Goal: Task Accomplishment & Management: Complete application form

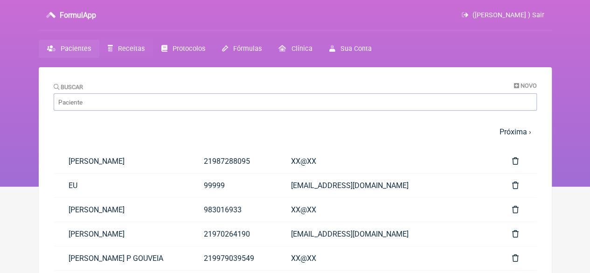
click at [131, 49] on span "Receitas" at bounding box center [131, 49] width 27 height 8
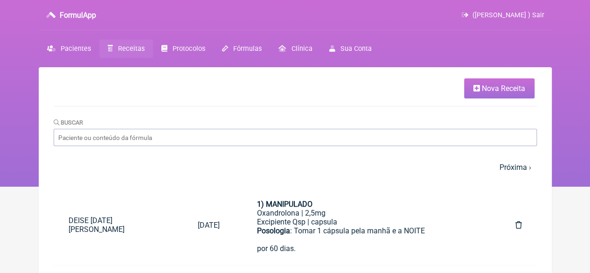
click at [489, 86] on span "Nova Receita" at bounding box center [503, 88] width 43 height 9
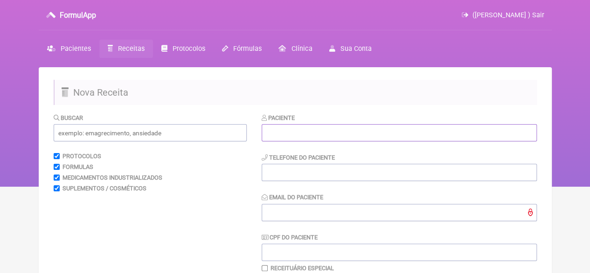
click at [279, 136] on input "text" at bounding box center [399, 132] width 275 height 17
click at [273, 133] on input "text" at bounding box center [399, 132] width 275 height 17
paste input "[PERSON_NAME]"
type input "[PERSON_NAME]"
click at [278, 174] on input "tel" at bounding box center [399, 172] width 275 height 17
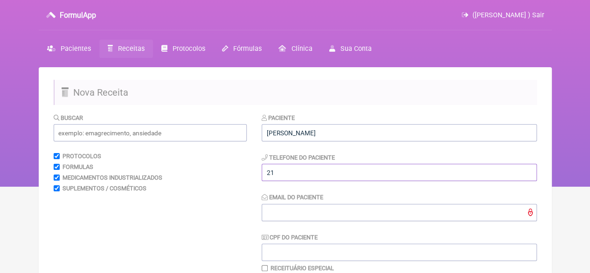
type input "21"
click at [283, 217] on input "Email do Paciente" at bounding box center [399, 212] width 275 height 17
type input "X@X"
click at [104, 132] on input "text" at bounding box center [150, 132] width 193 height 17
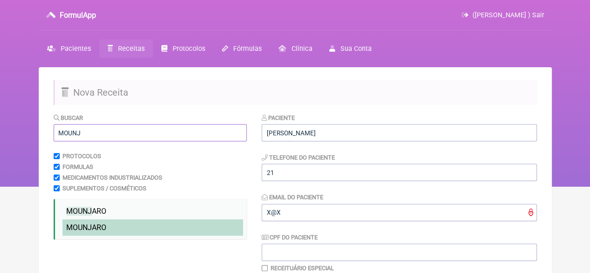
scroll to position [93, 0]
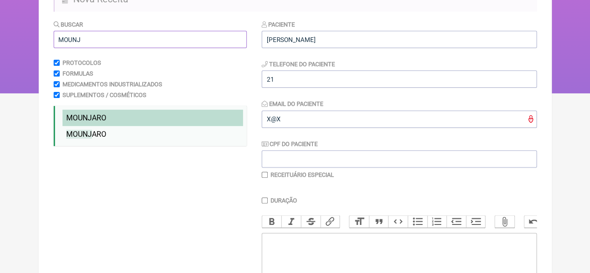
type input "MOUNJ"
click at [93, 117] on span "MOUNJ ARO" at bounding box center [86, 117] width 40 height 9
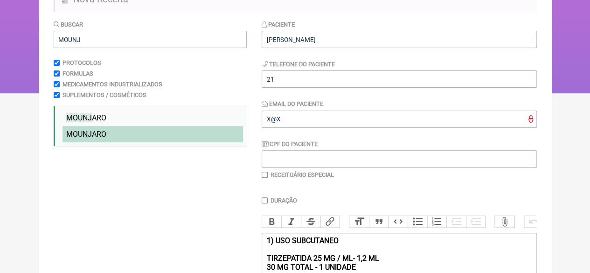
click at [96, 135] on span "MOUNJ ARO" at bounding box center [86, 134] width 40 height 9
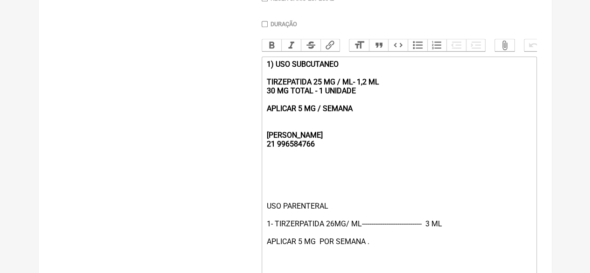
scroll to position [280, 0]
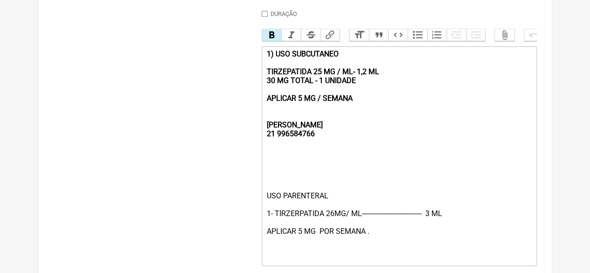
drag, startPoint x: 369, startPoint y: 100, endPoint x: 272, endPoint y: 96, distance: 97.7
click at [272, 96] on div "1) USO SUBCUTANEO TIRZEPATIDA 25 MG / ML- 1,2 ML 30 MG TOTAL - 1 UNIDADE APLICA…" at bounding box center [398, 93] width 265 height 89
drag, startPoint x: 362, startPoint y: 108, endPoint x: 232, endPoint y: 58, distance: 139.3
click at [232, 58] on form "Buscar MOUNJ Protocolos Formulas Medicamentos Industrializados Suplementos / Co…" at bounding box center [296, 75] width 484 height 484
type trix-editor "<div><strong><br><br><br>REBECCA&nbsp;<br>21 996584766</strong></div><div><br><…"
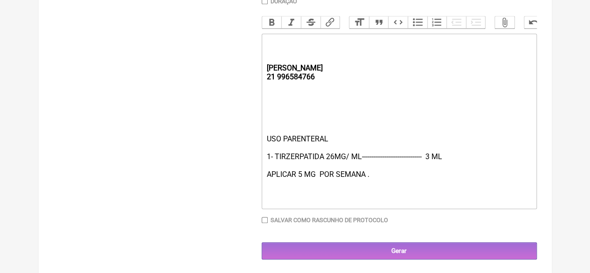
scroll to position [304, 0]
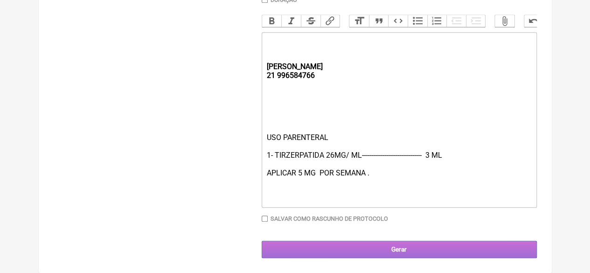
click at [320, 251] on input "Gerar" at bounding box center [399, 249] width 275 height 17
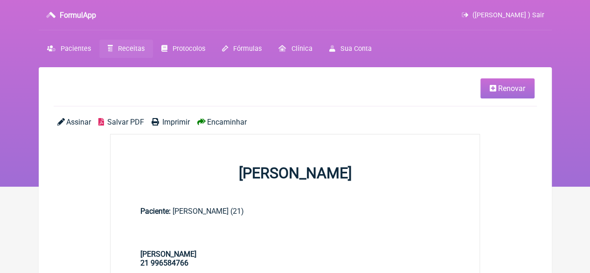
click at [173, 121] on span "Imprimir" at bounding box center [176, 122] width 28 height 9
click at [509, 93] on link "Renovar" at bounding box center [508, 88] width 54 height 20
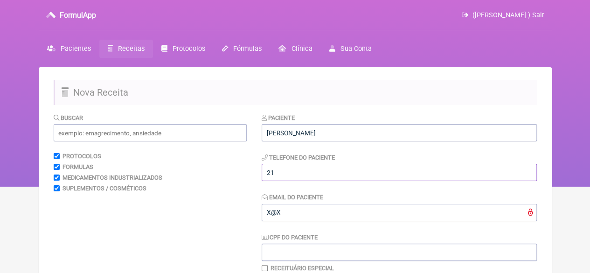
click at [301, 169] on input "21" at bounding box center [399, 172] width 275 height 17
type input "21983871524"
click at [106, 134] on input "text" at bounding box center [150, 132] width 193 height 17
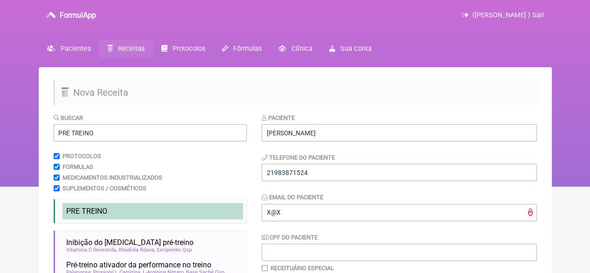
click at [97, 206] on li "PRE TREINO" at bounding box center [153, 211] width 181 height 16
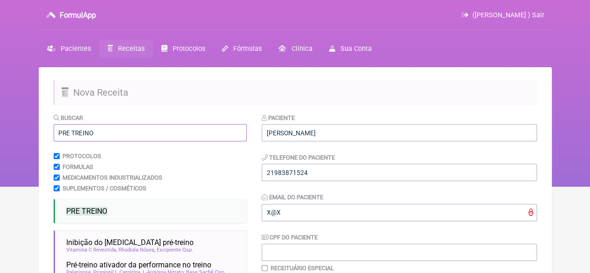
click at [102, 130] on input "PRE TREINO" at bounding box center [150, 132] width 193 height 17
drag, startPoint x: 101, startPoint y: 133, endPoint x: 41, endPoint y: 134, distance: 60.2
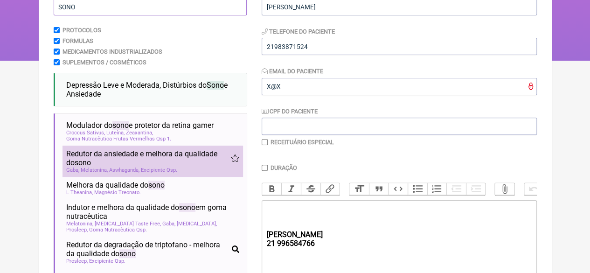
scroll to position [140, 0]
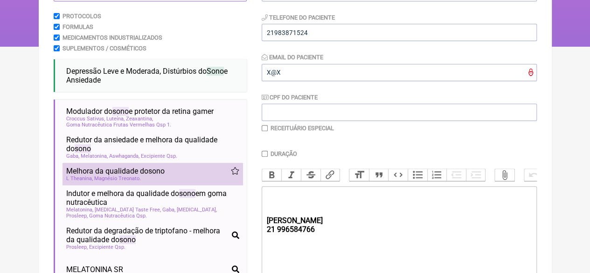
type input "SONO"
click at [123, 178] on span "Magnésio Treonato" at bounding box center [117, 178] width 47 height 6
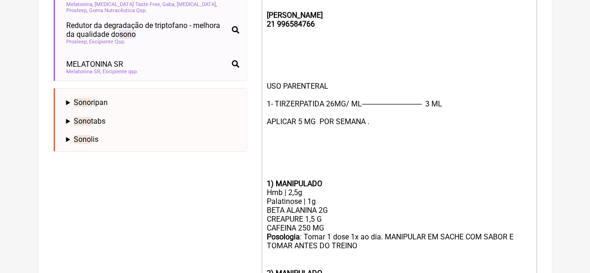
scroll to position [327, 0]
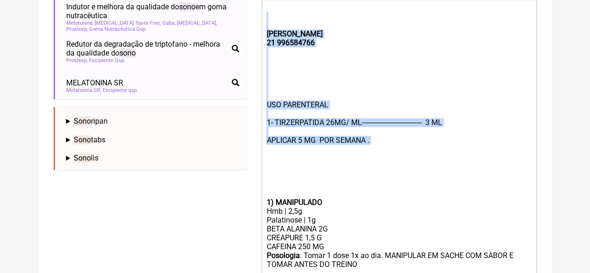
drag, startPoint x: 388, startPoint y: 155, endPoint x: 261, endPoint y: 29, distance: 179.2
click at [261, 29] on form "Buscar SONO Protocolos Formulas Medicamentos Industrializados Suplementos / Cos…" at bounding box center [296, 86] width 484 height 601
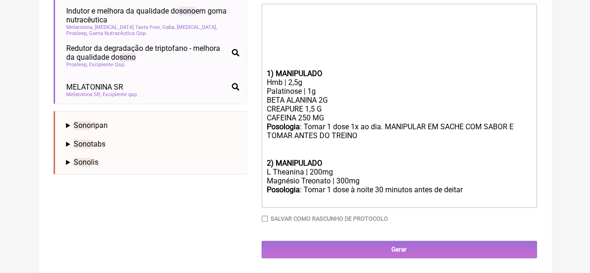
scroll to position [324, 0]
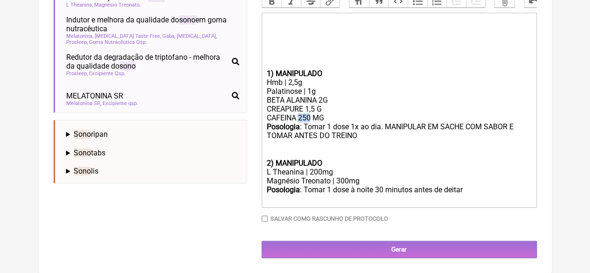
drag, startPoint x: 305, startPoint y: 115, endPoint x: 298, endPoint y: 116, distance: 7.1
click at [298, 116] on div "BETA ALANINA 2G CREAPURE 1,5 G CAFEINA 250 MG" at bounding box center [398, 109] width 265 height 27
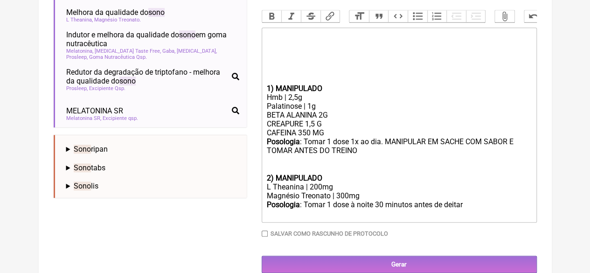
scroll to position [278, 0]
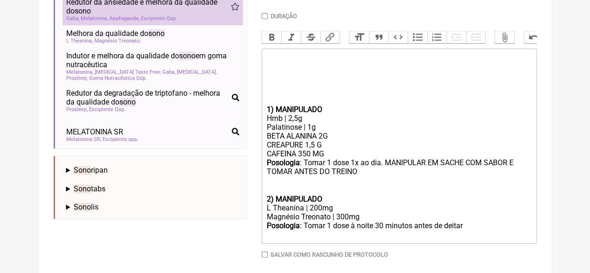
click at [136, 21] on span "Aswhaganda" at bounding box center [124, 18] width 30 height 6
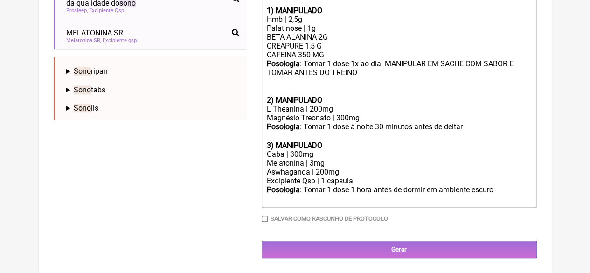
scroll to position [388, 0]
drag, startPoint x: 342, startPoint y: 174, endPoint x: 261, endPoint y: 164, distance: 81.3
copy trix-editor "Melatonina | 3mg Aswhaganda | 200mg"
click at [363, 116] on div "Magnésio Treonato | 300mg" at bounding box center [398, 117] width 265 height 9
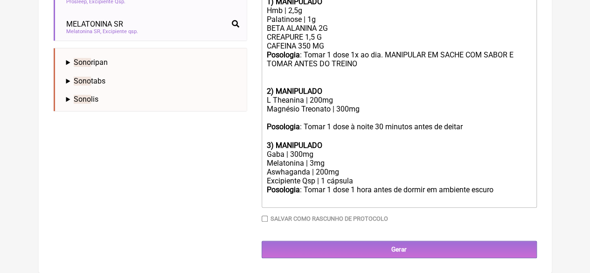
paste trix-editor "Melatonina | 3mg</div><div>Aswhaganda | 200mg"
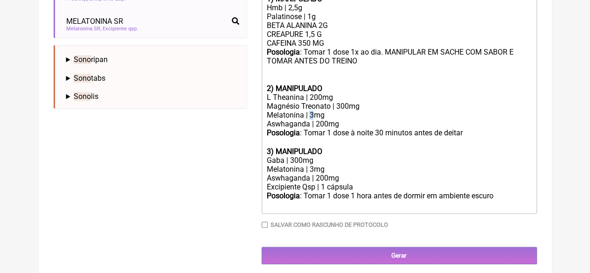
click at [310, 119] on div "Magnésio Treonato | 300mg Melatonina | 3mg" at bounding box center [398, 111] width 265 height 18
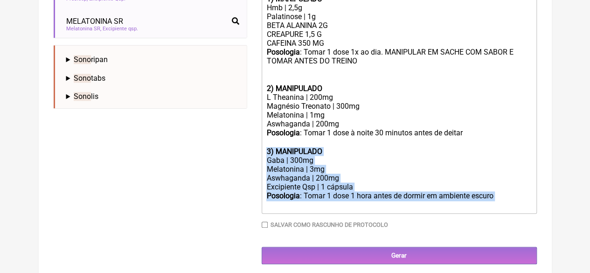
drag, startPoint x: 497, startPoint y: 207, endPoint x: 252, endPoint y: 160, distance: 249.5
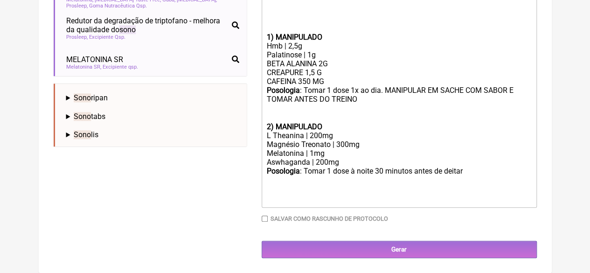
scroll to position [361, 0]
type trix-editor "<div><br><br><br></div><div><br><br><br></div><div><strong>1) MANIPULADO</stron…"
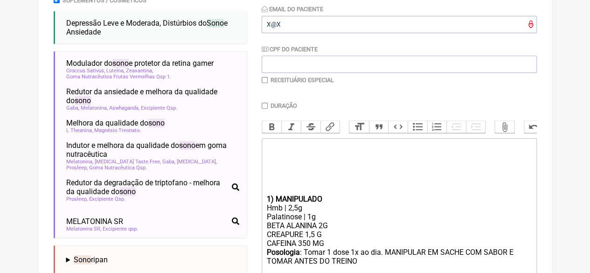
scroll to position [175, 0]
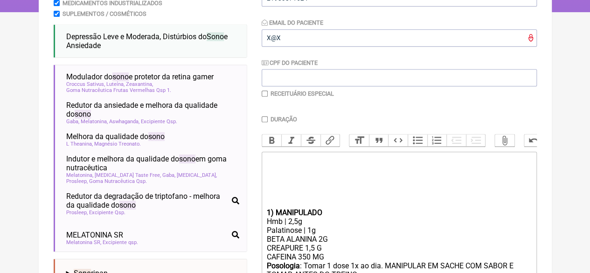
click at [262, 118] on input "Duração" at bounding box center [265, 119] width 6 height 6
checkbox input "true"
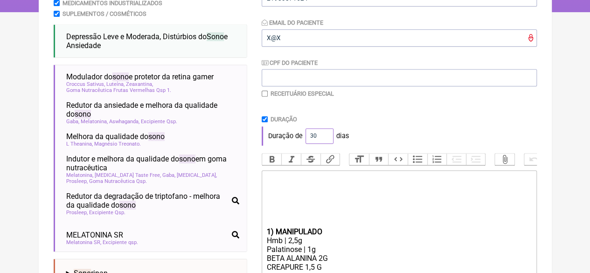
click at [303, 138] on div "Duração de 30 dias" at bounding box center [399, 135] width 275 height 19
type input "60"
click at [378, 131] on div "Duração de 60 dias" at bounding box center [399, 135] width 275 height 19
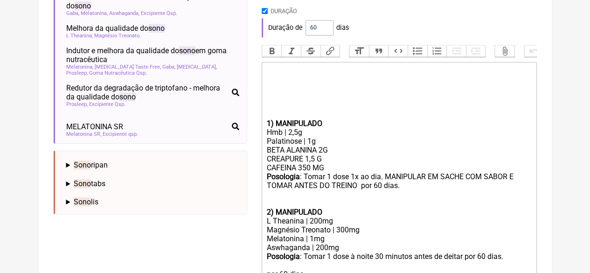
scroll to position [377, 0]
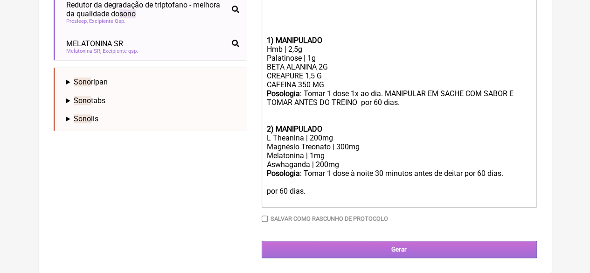
click at [379, 253] on input "Gerar" at bounding box center [399, 249] width 275 height 17
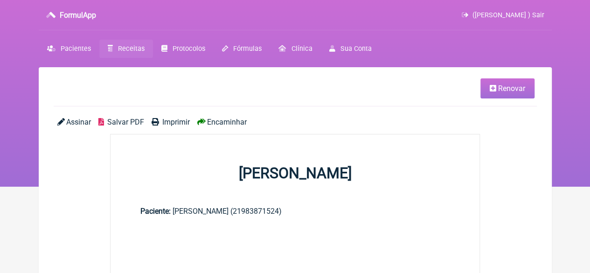
click at [161, 120] on link "Imprimir" at bounding box center [171, 122] width 38 height 9
click at [128, 49] on span "Receitas" at bounding box center [131, 49] width 27 height 8
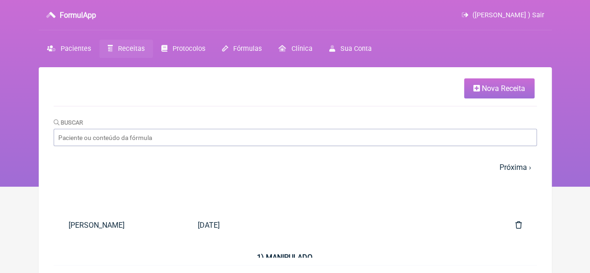
drag, startPoint x: 502, startPoint y: 88, endPoint x: 466, endPoint y: 96, distance: 37.4
click at [502, 88] on span "Nova Receita" at bounding box center [503, 88] width 43 height 9
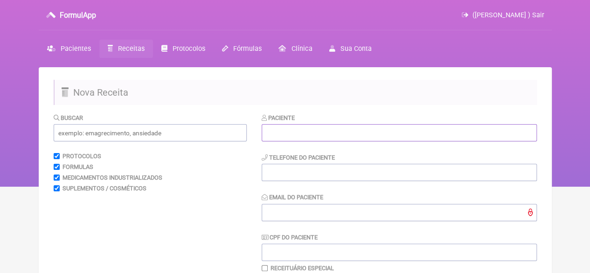
click at [316, 130] on input "text" at bounding box center [399, 132] width 275 height 17
paste input "SILVIA GOMES MOREIRA CARDOSO"
type input "SILVIA GOMES MOREIRA CARDOSO"
click at [307, 172] on input "tel" at bounding box center [399, 172] width 275 height 17
type input "21996004582"
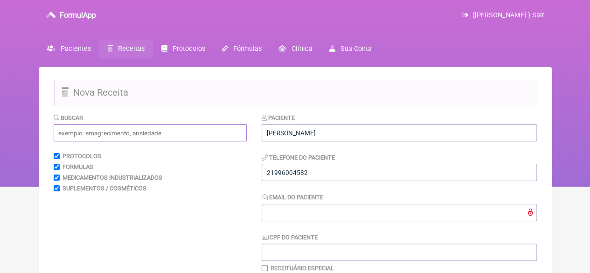
drag, startPoint x: 85, startPoint y: 133, endPoint x: 80, endPoint y: 129, distance: 6.9
click at [85, 133] on input "text" at bounding box center [150, 132] width 193 height 17
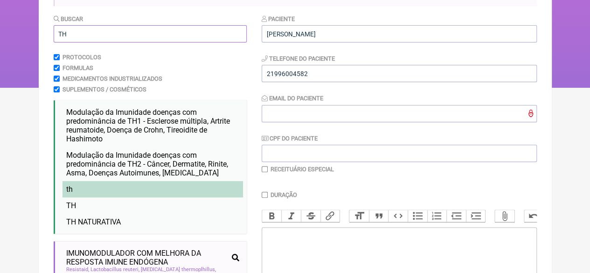
scroll to position [140, 0]
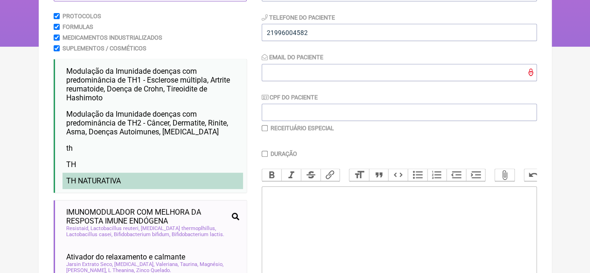
type input "TH"
click at [109, 178] on li "TH NATURATIVA" at bounding box center [153, 181] width 181 height 16
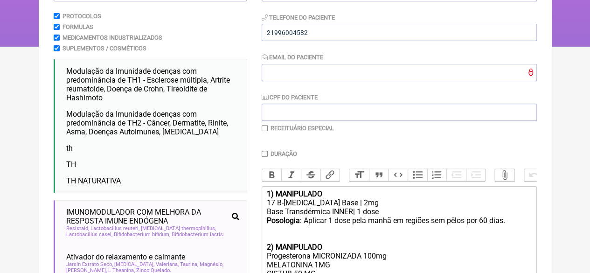
click at [267, 129] on input "checkbox" at bounding box center [265, 128] width 6 height 6
checkbox input "true"
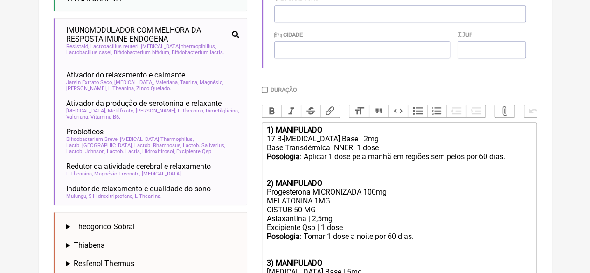
scroll to position [327, 0]
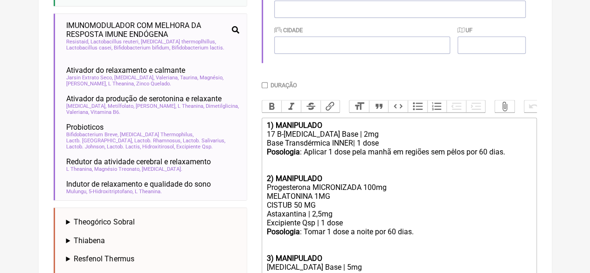
click at [266, 86] on input "Duração" at bounding box center [265, 85] width 6 height 6
checkbox input "true"
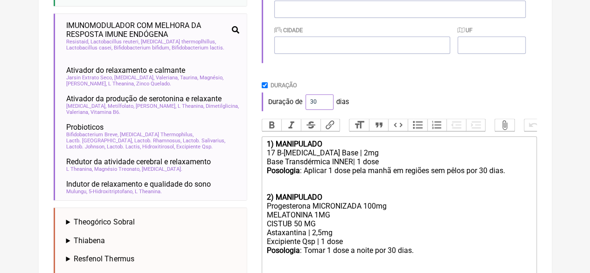
drag, startPoint x: 318, startPoint y: 104, endPoint x: 302, endPoint y: 107, distance: 16.7
click at [303, 107] on div "Duração de 30 dias" at bounding box center [399, 101] width 275 height 19
type input "60"
click at [380, 98] on div "Duração de 60 dias" at bounding box center [399, 101] width 275 height 19
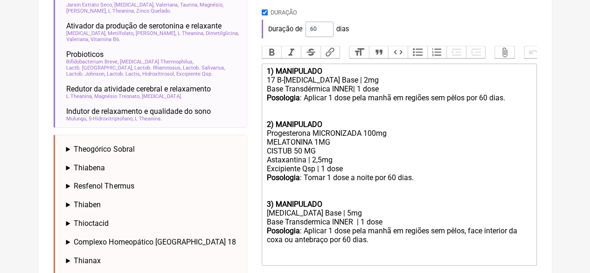
scroll to position [470, 0]
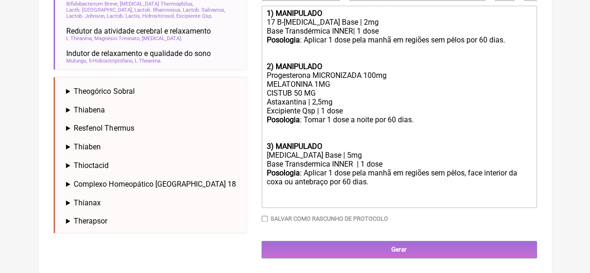
drag, startPoint x: 362, startPoint y: 244, endPoint x: 364, endPoint y: 237, distance: 7.4
click at [363, 244] on input "Gerar" at bounding box center [399, 249] width 275 height 17
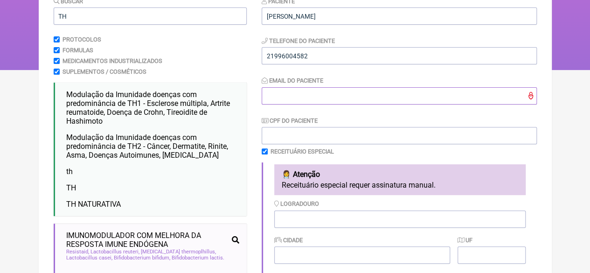
scroll to position [64, 0]
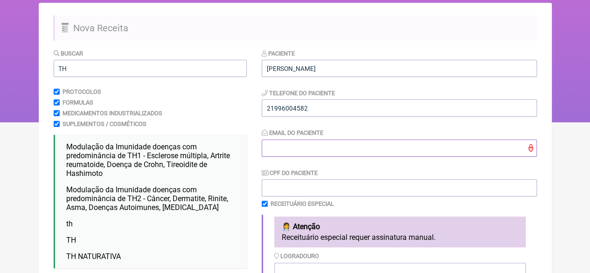
click at [298, 152] on input "Email do Paciente" at bounding box center [399, 148] width 275 height 17
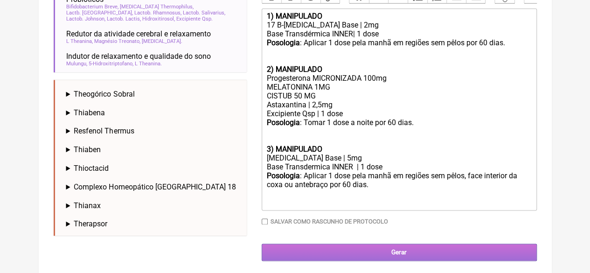
scroll to position [470, 0]
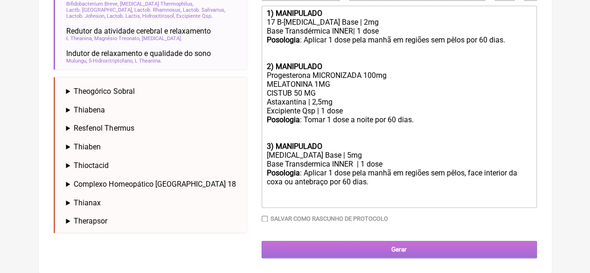
type input "X@X"
click at [346, 245] on input "Gerar" at bounding box center [399, 249] width 275 height 17
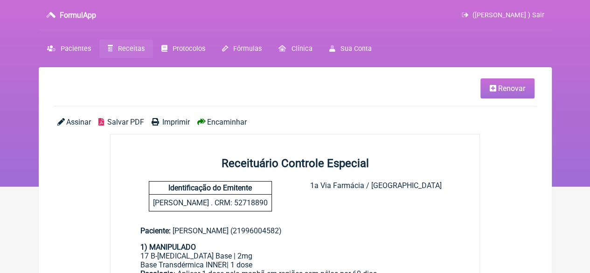
click at [165, 120] on span "Imprimir" at bounding box center [176, 122] width 28 height 9
click at [121, 45] on span "Receitas" at bounding box center [131, 49] width 27 height 8
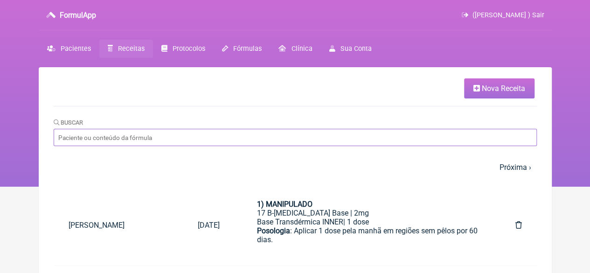
click at [221, 140] on input "Buscar" at bounding box center [296, 137] width 484 height 17
click at [177, 141] on input "Buscar" at bounding box center [296, 137] width 484 height 17
paste input "ELISANGELA NUNES DO NASCIMENTO"
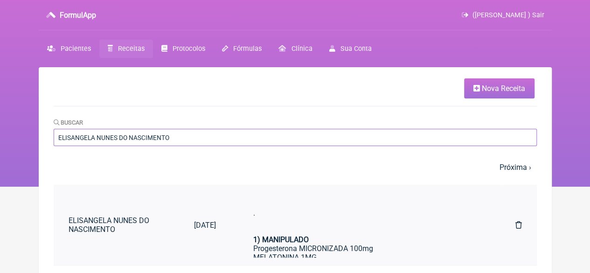
type input "ELISANGELA NUNES DO NASCIMENTO"
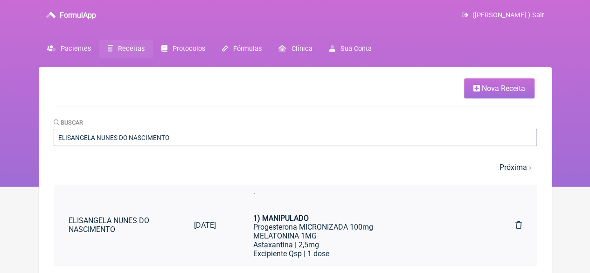
scroll to position [29, 0]
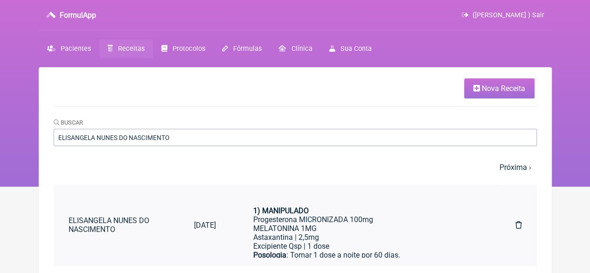
click at [331, 233] on div "Progesterona MICRONIZADA 100mg MELATONINA 1MG Astaxantina | 2,5mg" at bounding box center [365, 228] width 225 height 27
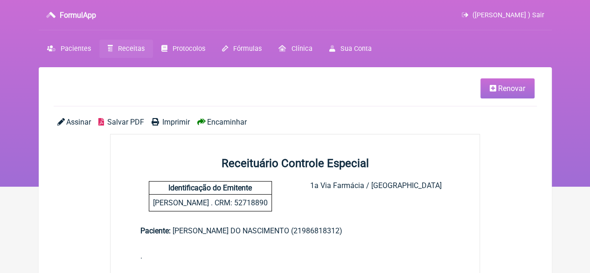
click at [515, 89] on span "Renovar" at bounding box center [511, 88] width 27 height 9
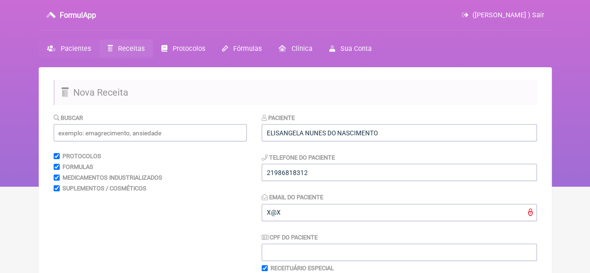
click at [74, 51] on span "Pacientes" at bounding box center [76, 49] width 30 height 8
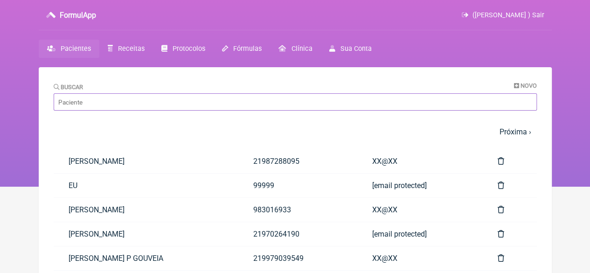
click at [98, 104] on input "Buscar" at bounding box center [296, 101] width 484 height 17
paste input "TAYNA DOS SANTOS ANTONIO DE SOUZA"
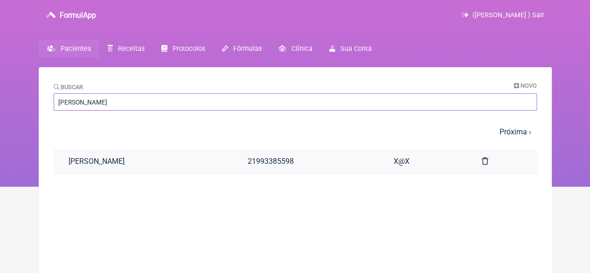
type input "TAYNA DOS SANTOS ANTONIO DE SOUZA"
click at [137, 164] on link "TAYNA DOS SANTOS ANTONIO DE SOUZA" at bounding box center [143, 161] width 179 height 24
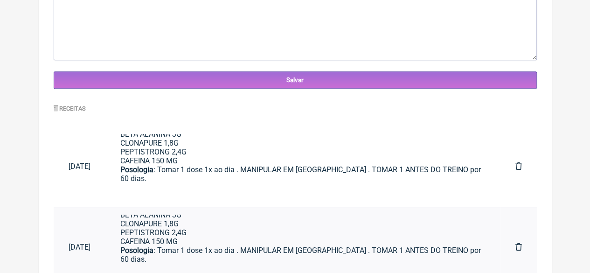
scroll to position [25, 0]
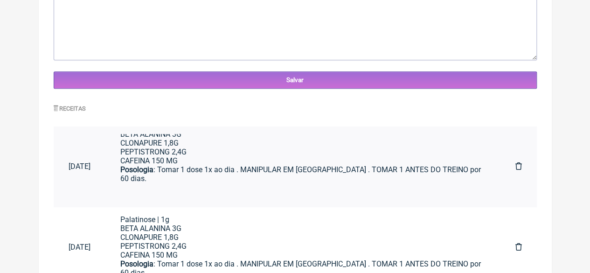
click at [212, 169] on div "Posologia : Tomar 1 dose 1x ao dia . MANIPULAR EM SACHE . TOMAR 1 ANTES DO TREI…" at bounding box center [302, 178] width 365 height 27
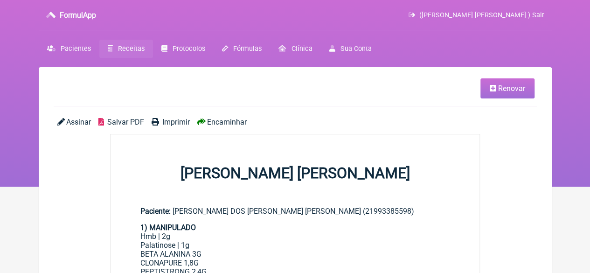
click at [511, 92] on span "Renovar" at bounding box center [511, 88] width 27 height 9
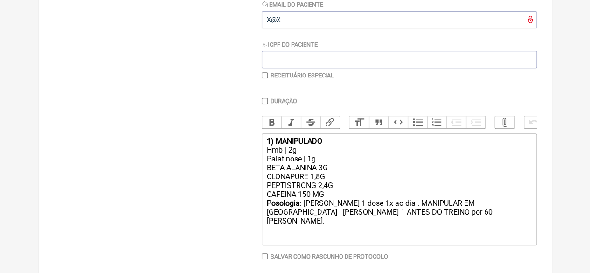
scroll to position [233, 0]
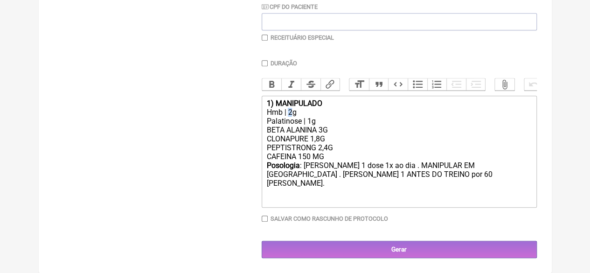
click at [288, 117] on div "Hmb | 2g" at bounding box center [398, 112] width 265 height 9
click at [361, 161] on div "BETA ALANINA 3G CLONAPURE 1,8G PEPTISTRONG 2,4G CAFEINA 150 MG" at bounding box center [398, 143] width 265 height 35
drag, startPoint x: 310, startPoint y: 161, endPoint x: 304, endPoint y: 161, distance: 5.6
click at [304, 161] on div "BETA ALANINA 3G CLONAPURE 1,8G PEPTISTRONG 2,4G CAFEINA 150 MG" at bounding box center [398, 143] width 265 height 35
drag, startPoint x: 338, startPoint y: 152, endPoint x: 267, endPoint y: 151, distance: 70.9
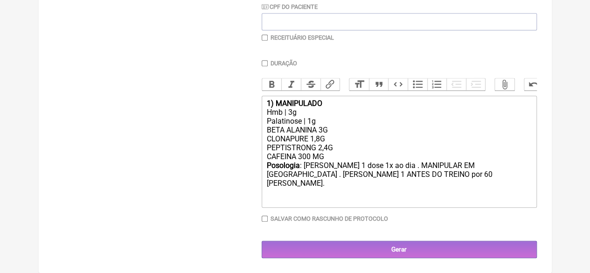
click at [267, 151] on div "BETA ALANINA 3G CLONAPURE 1,8G PEPTISTRONG 2,4G CAFEINA 300 MG" at bounding box center [398, 143] width 265 height 35
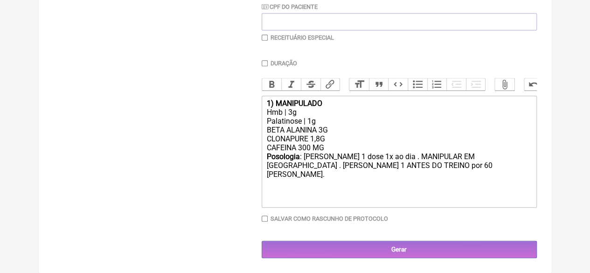
type trix-editor "<div><strong>1) MANIPULADO</strong></div><div>Hmb | 3g</div><div>Palatinose | 1…"
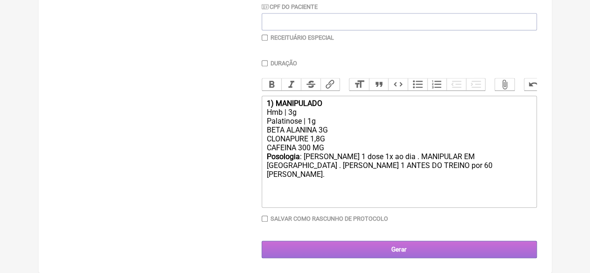
click at [358, 257] on input "Gerar" at bounding box center [399, 249] width 275 height 17
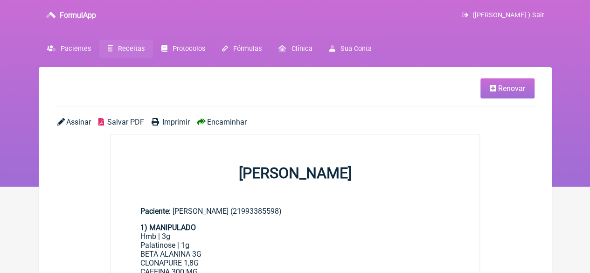
click at [171, 123] on span "Imprimir" at bounding box center [176, 122] width 28 height 9
click at [498, 86] on link "Renovar" at bounding box center [508, 88] width 54 height 20
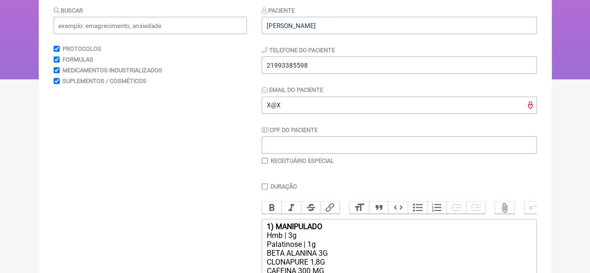
scroll to position [238, 0]
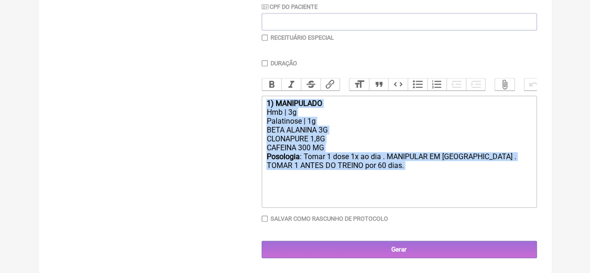
drag, startPoint x: 341, startPoint y: 173, endPoint x: 255, endPoint y: 96, distance: 115.7
click at [255, 94] on form "Buscar Protocolos Formulas Medicamentos Industrializados Suplementos / Cosmétic…" at bounding box center [296, 70] width 484 height 376
type trix-editor "<div><strong>1) MANIPULADO</strong></div><div>Hmb | 3g</div><div>Palatinose | 1…"
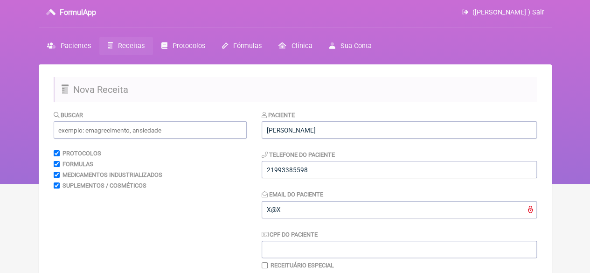
scroll to position [0, 0]
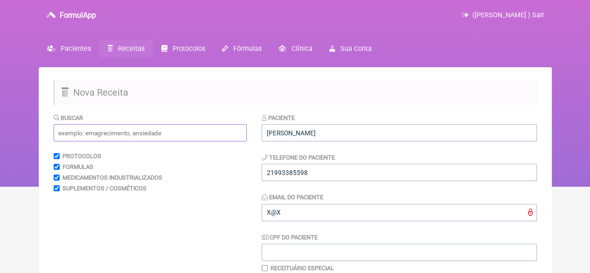
click at [111, 126] on input "text" at bounding box center [150, 132] width 193 height 17
click at [111, 133] on input "text" at bounding box center [150, 132] width 193 height 17
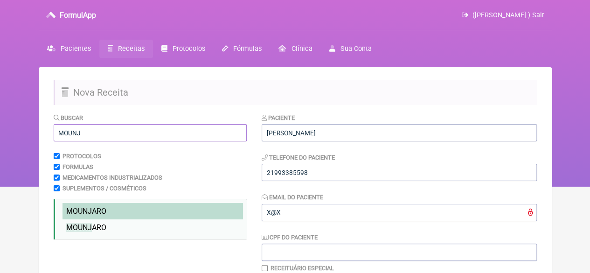
type input "MOUNJ"
click at [71, 215] on span "MOUNJ" at bounding box center [79, 211] width 26 height 9
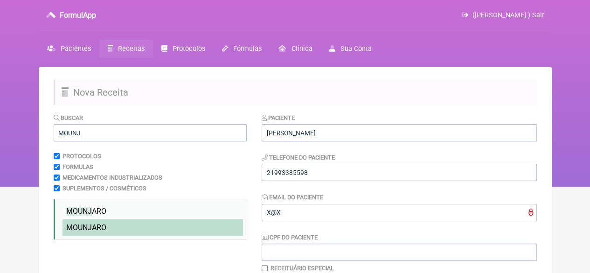
click at [71, 227] on span "MOUNJ" at bounding box center [79, 227] width 26 height 9
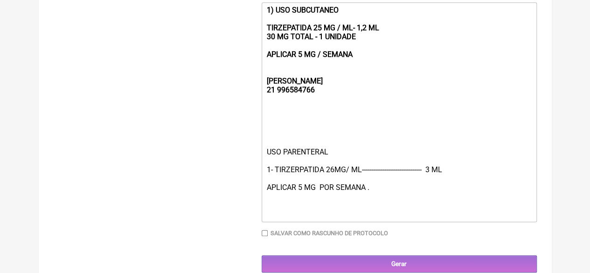
scroll to position [327, 0]
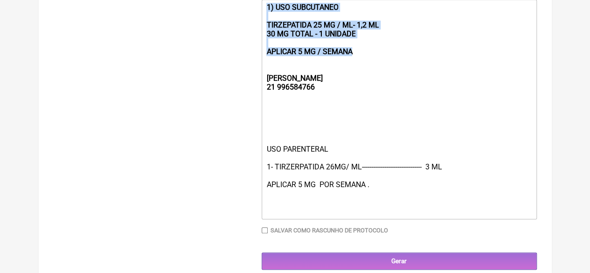
drag, startPoint x: 353, startPoint y: 59, endPoint x: 262, endPoint y: 12, distance: 102.5
click at [262, 12] on trix-editor "1) USO SUBCUTANEO TIRZEPATIDA 25 MG / ML- 1,2 ML 30 MG TOTAL - 1 UNIDADE APLICA…" at bounding box center [399, 110] width 275 height 220
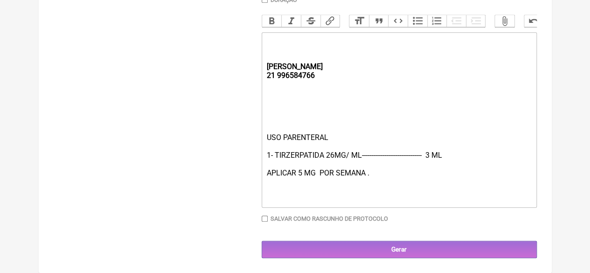
scroll to position [304, 0]
type trix-editor "<div><strong>&nbsp;<br><br><br>[PERSON_NAME];<br>21 996584766</strong></div><di…"
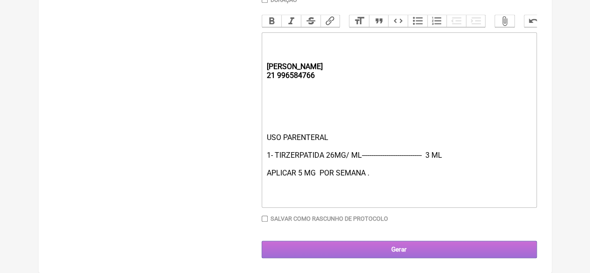
drag, startPoint x: 396, startPoint y: 244, endPoint x: 388, endPoint y: 244, distance: 7.5
click at [394, 244] on input "Gerar" at bounding box center [399, 249] width 275 height 17
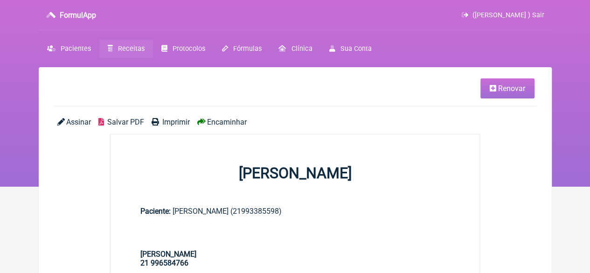
click at [172, 119] on span "Imprimir" at bounding box center [176, 122] width 28 height 9
click at [76, 46] on span "Pacientes" at bounding box center [76, 49] width 30 height 8
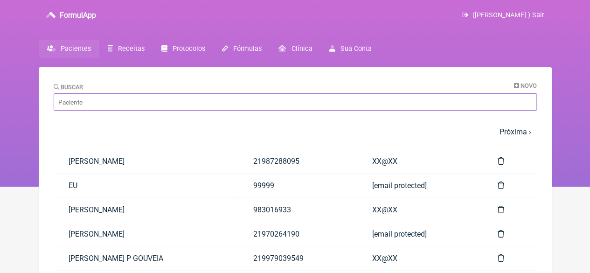
click at [140, 105] on input "Buscar" at bounding box center [296, 101] width 484 height 17
paste input "[PERSON_NAME]"
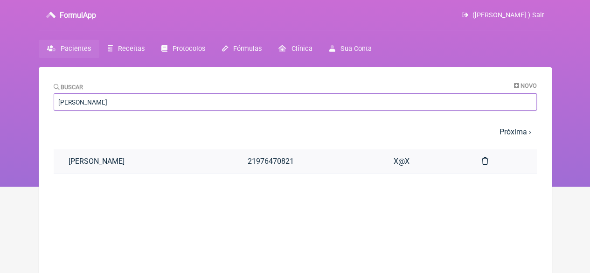
type input "PATRICIA FERNANDES ELISIARIO HENRIQUE"
click at [233, 161] on link "PATRICIA FERNANDES ELISIARIO HENRIQUE" at bounding box center [143, 161] width 179 height 24
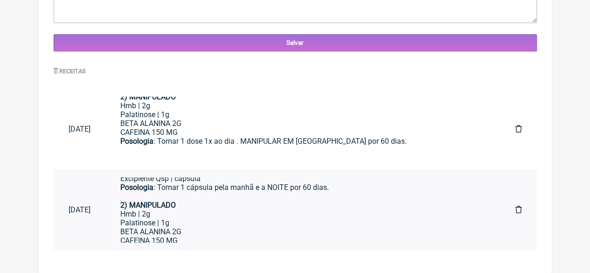
scroll to position [35, 0]
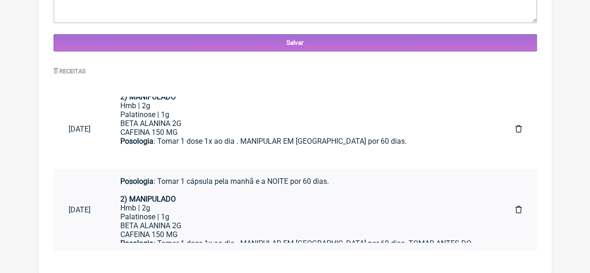
click at [224, 205] on div "Hmb | 2g" at bounding box center [302, 207] width 365 height 9
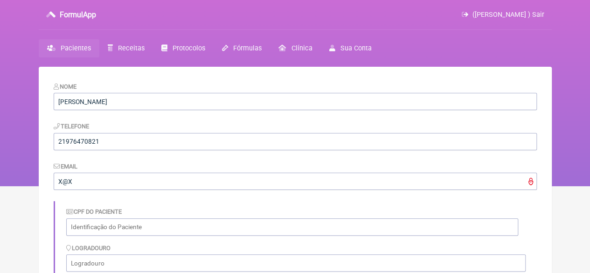
scroll to position [0, 0]
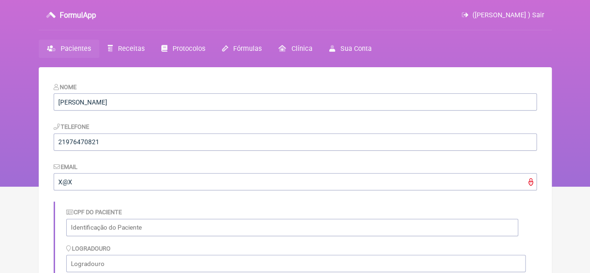
click at [72, 47] on span "Pacientes" at bounding box center [76, 49] width 30 height 8
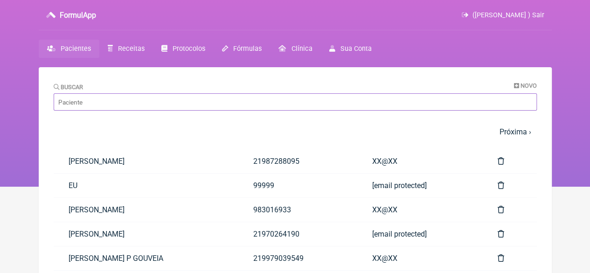
click at [76, 103] on input "Buscar" at bounding box center [296, 101] width 484 height 17
paste input "[PERSON_NAME]"
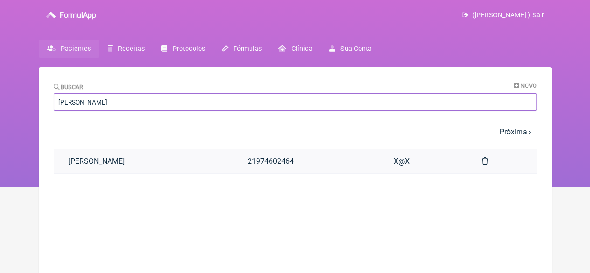
type input "[PERSON_NAME]"
click at [148, 163] on link "[PERSON_NAME]" at bounding box center [143, 161] width 179 height 24
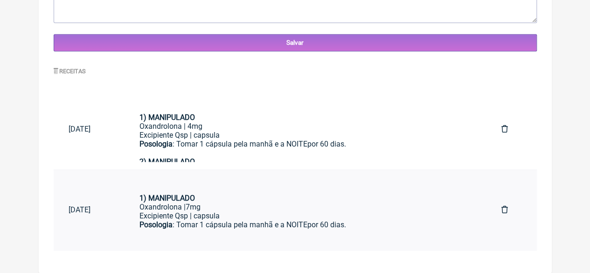
click at [206, 212] on div "Excipiente Qsp | capsula" at bounding box center [306, 215] width 332 height 9
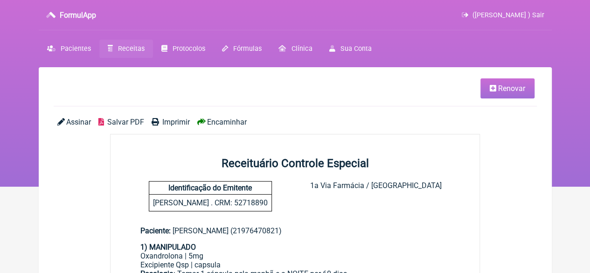
click at [508, 91] on span "Renovar" at bounding box center [511, 88] width 27 height 9
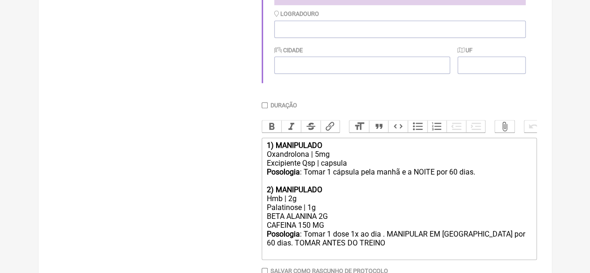
scroll to position [327, 0]
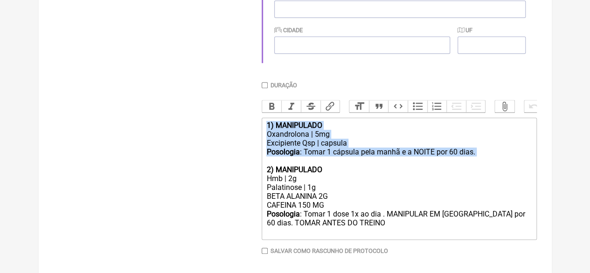
drag, startPoint x: 480, startPoint y: 166, endPoint x: 260, endPoint y: 129, distance: 222.4
click at [260, 129] on form "Buscar Protocolos Formulas Medicamentos Industrializados Suplementos / Cosmétic…" at bounding box center [296, 38] width 484 height 504
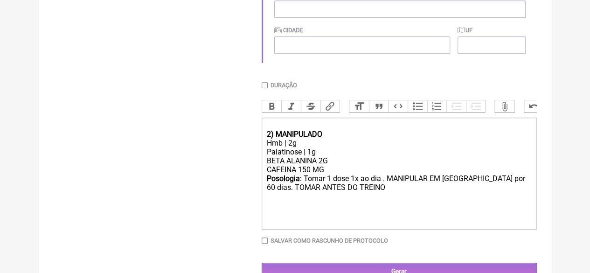
type trix-editor "<div><br></div><div><strong>2) MANIPULADO</strong></div><div>Hmb | 2g</div><div…"
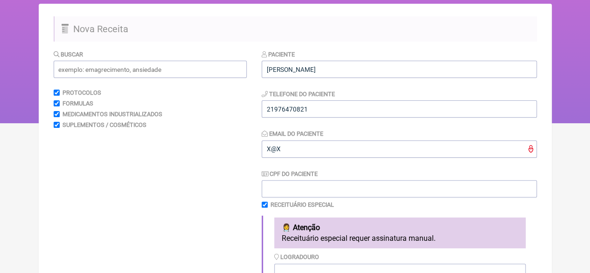
scroll to position [0, 0]
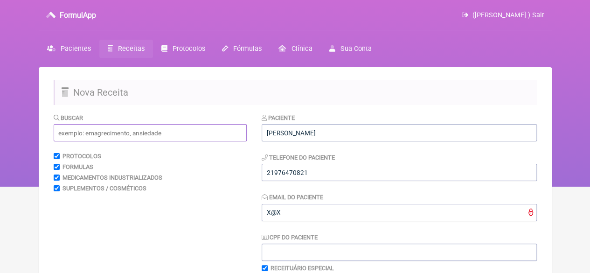
click at [106, 136] on input "text" at bounding box center [150, 132] width 193 height 17
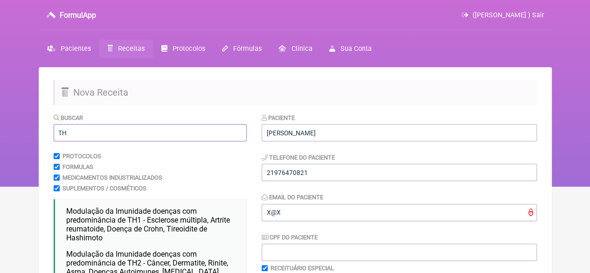
scroll to position [93, 0]
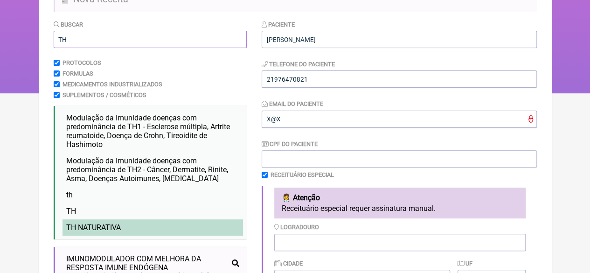
type input "TH"
click at [107, 225] on span "TH NATURATIVA" at bounding box center [93, 227] width 55 height 9
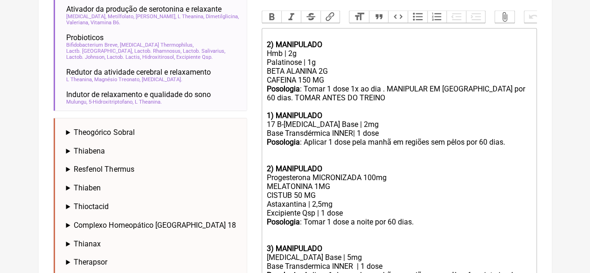
scroll to position [423, 0]
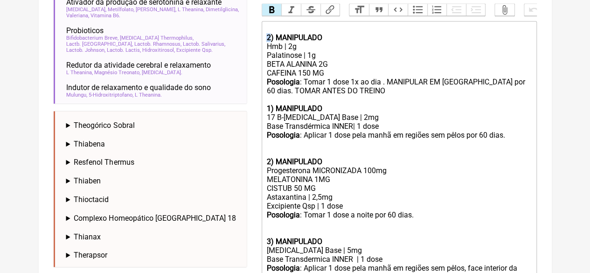
click at [266, 42] on strong "2) MANIPULADO" at bounding box center [294, 37] width 56 height 9
drag, startPoint x: 318, startPoint y: 198, endPoint x: 242, endPoint y: 199, distance: 76.5
click at [242, 199] on form "Buscar TH Protocolos Formulas Medicamentos Industrializados Suplementos / Cosmé…" at bounding box center [296, 22] width 484 height 664
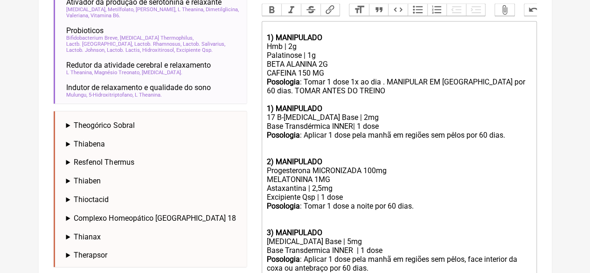
type trix-editor "<div><br></div><div><strong>1) MANIPULADO</strong></div><div>Hmb | 2g</div><div…"
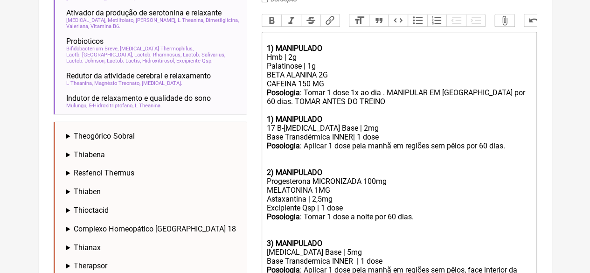
scroll to position [523, 0]
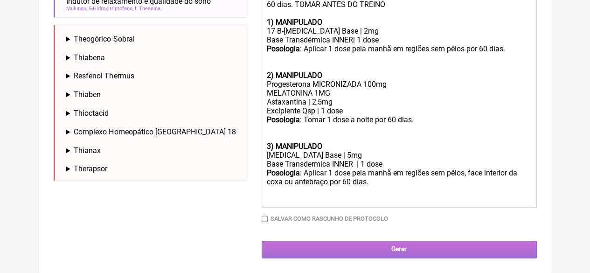
click at [406, 245] on input "Gerar" at bounding box center [399, 249] width 275 height 17
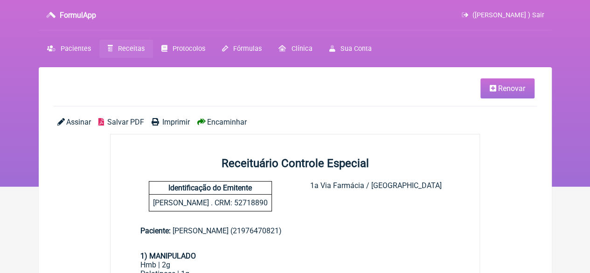
click at [167, 120] on span "Imprimir" at bounding box center [176, 122] width 28 height 9
click at [505, 92] on span "Renovar" at bounding box center [511, 88] width 27 height 9
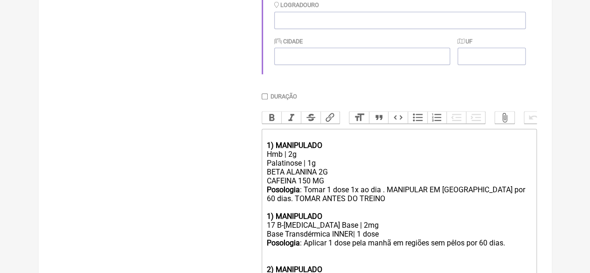
scroll to position [373, 0]
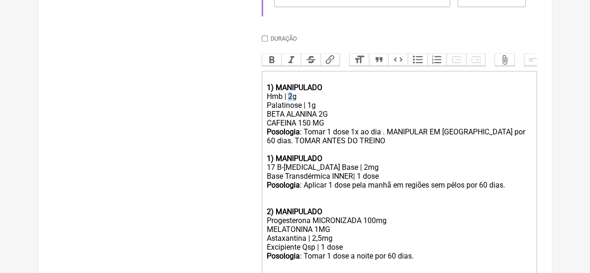
click at [289, 101] on div "Hmb | 2g" at bounding box center [398, 96] width 265 height 9
click at [322, 124] on div "BETA ALANINA 2G CAFEINA 150 MG" at bounding box center [398, 119] width 265 height 18
drag, startPoint x: 311, startPoint y: 132, endPoint x: 300, endPoint y: 133, distance: 11.3
click at [300, 127] on div "BETA ALANINA 2,5G CAFEINA 150 MG" at bounding box center [398, 119] width 265 height 18
type trix-editor "<div><br></div><div><strong>1) MANIPULADO</strong></div><div>Hmb | 3g</div><div…"
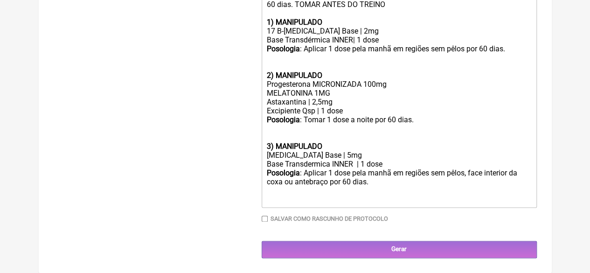
scroll to position [523, 0]
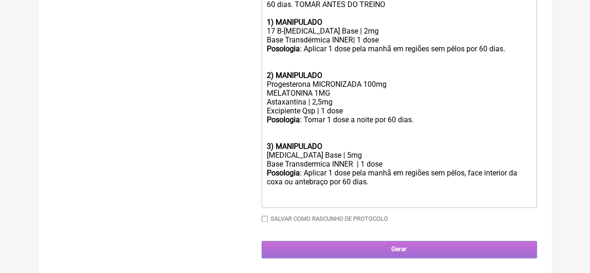
click at [375, 245] on input "Gerar" at bounding box center [399, 249] width 275 height 17
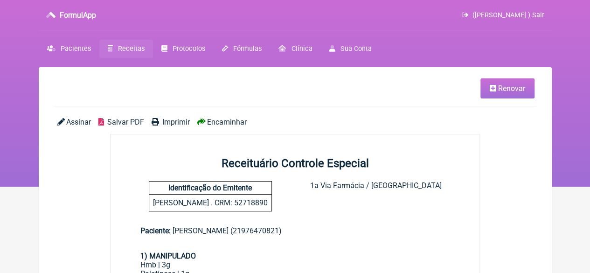
click at [172, 119] on span "Imprimir" at bounding box center [176, 122] width 28 height 9
click at [512, 91] on span "Renovar" at bounding box center [511, 88] width 27 height 9
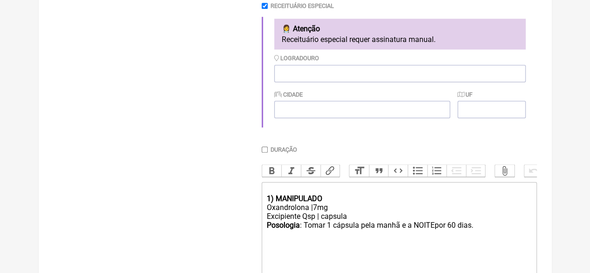
scroll to position [280, 0]
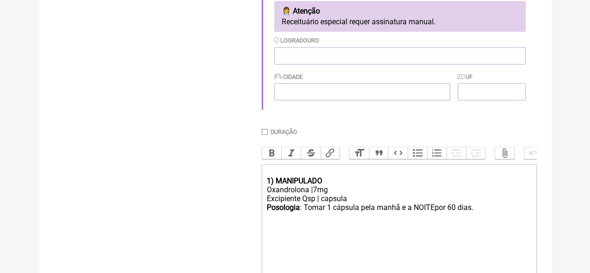
click at [478, 215] on div "Posologia : Tomar 1 cápsula pela manhã e a NOITEpor 60 dias." at bounding box center [398, 212] width 265 height 18
type trix-editor "<div><br><strong>1) MANIPULADO</strong></div><div>Oxandrolona |7mg</div><div>Ex…"
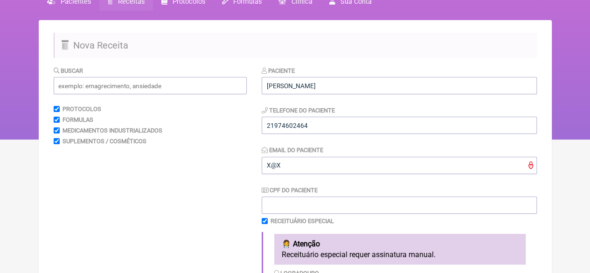
scroll to position [47, 0]
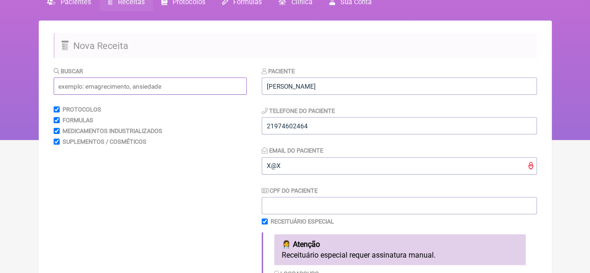
click at [104, 87] on input "text" at bounding box center [150, 85] width 193 height 17
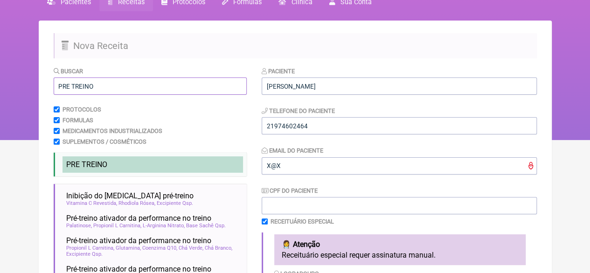
type input "PRE TREINO"
click at [93, 162] on span "PRE TREINO" at bounding box center [86, 164] width 41 height 9
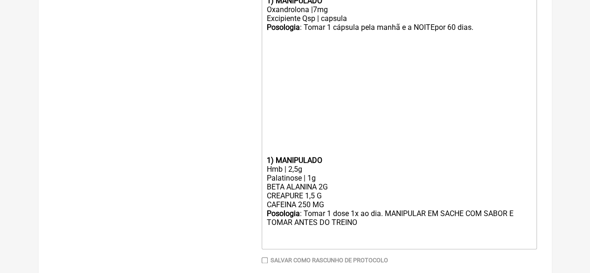
scroll to position [463, 0]
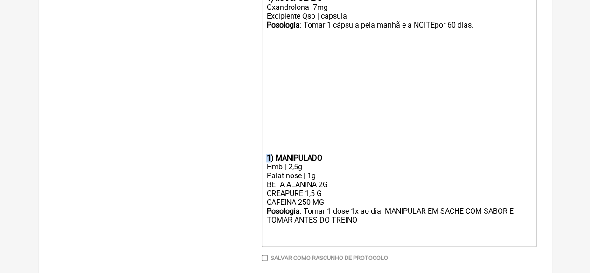
drag, startPoint x: 271, startPoint y: 170, endPoint x: 263, endPoint y: 170, distance: 7.9
click at [263, 170] on trix-editor "1) MANIPULADO Oxandrolona |7mg Excipiente Qsp | capsula Posologia : Tomar 1 cáp…" at bounding box center [399, 114] width 275 height 265
click at [268, 162] on strong "2) MANIPULADO" at bounding box center [294, 158] width 56 height 9
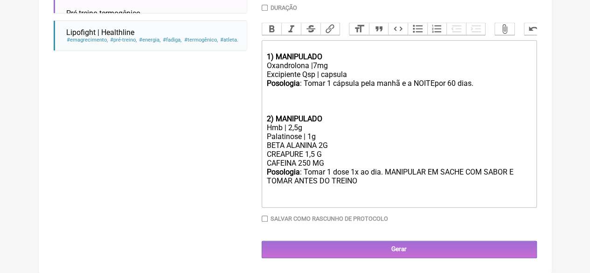
scroll to position [415, 0]
drag, startPoint x: 331, startPoint y: 161, endPoint x: 261, endPoint y: 161, distance: 70.0
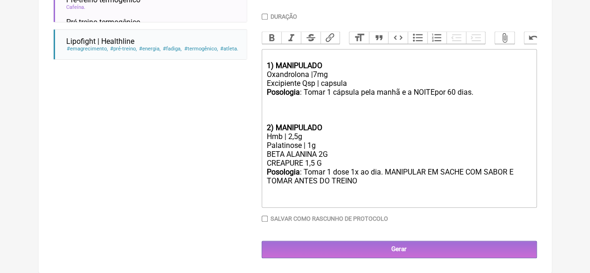
click at [357, 182] on div "Posologia : Tomar 1 dose 1x ao dia. MANIPULAR EM SACHE COM SABOR E TOMAR ANTES …" at bounding box center [398, 186] width 265 height 36
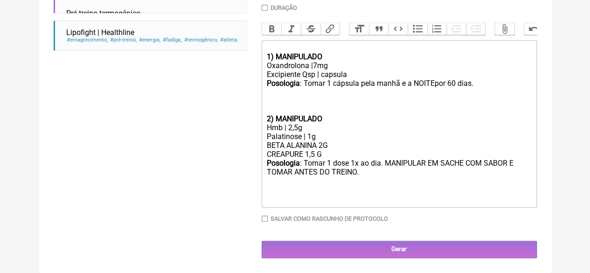
type trix-editor "<div><br><strong>1) MANIPULADO</strong></div><div>Oxandrolona |7mg</div><div>Ex…"
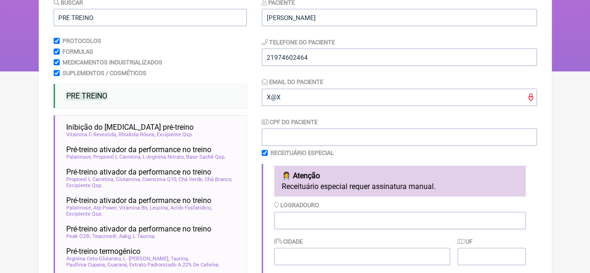
scroll to position [5, 0]
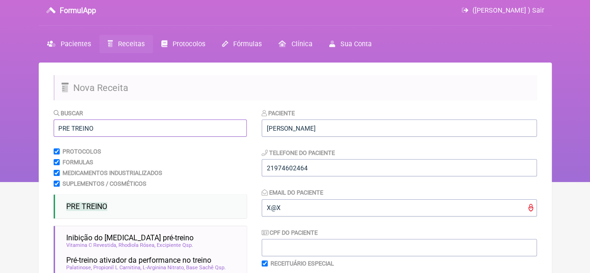
drag, startPoint x: 102, startPoint y: 128, endPoint x: 20, endPoint y: 127, distance: 82.1
click at [20, 127] on div "FormulApp ([PERSON_NAME] ) Sair [GEOGRAPHIC_DATA] Receitas Protocolos Fórmulas …" at bounding box center [295, 88] width 590 height 187
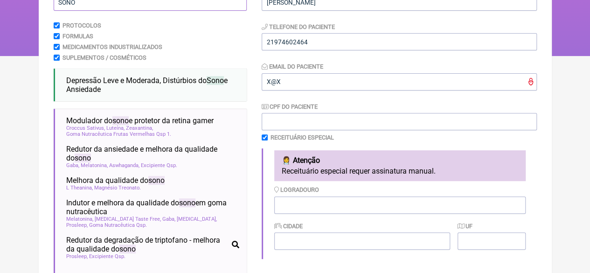
scroll to position [145, 0]
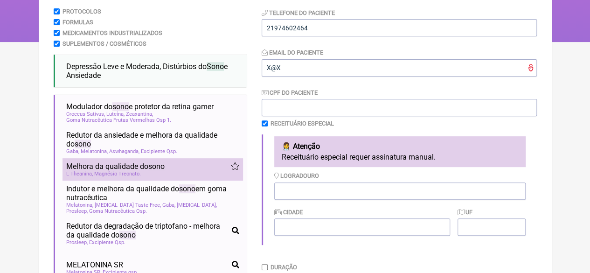
type input "SONO"
drag, startPoint x: 75, startPoint y: 166, endPoint x: 69, endPoint y: 166, distance: 6.1
click at [75, 166] on span "Melhora da qualidade do sono" at bounding box center [115, 166] width 98 height 9
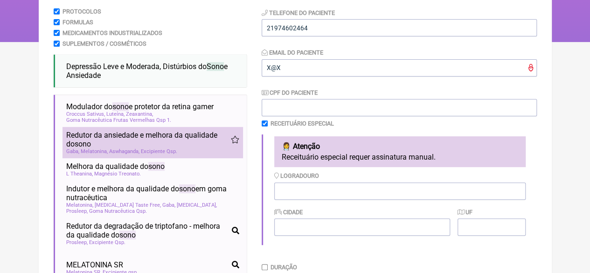
click at [78, 152] on div "Gaba Melatonina Aswhaganda Excipiente Qsp" at bounding box center [152, 151] width 173 height 6
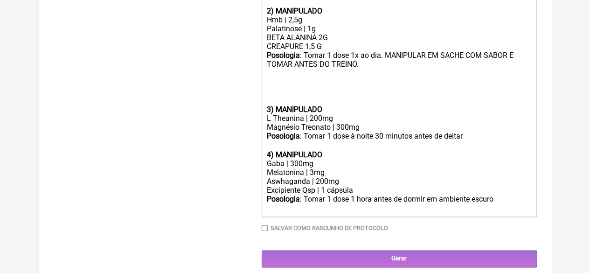
scroll to position [514, 0]
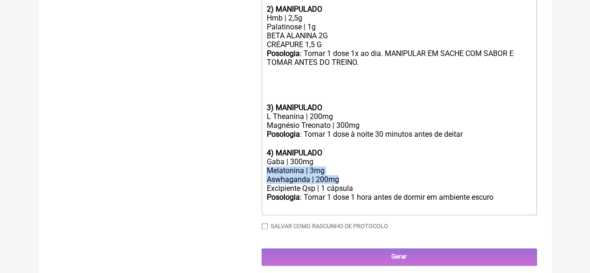
drag, startPoint x: 344, startPoint y: 191, endPoint x: 245, endPoint y: 184, distance: 99.2
copy trix-editor "Melatonina | 3mg Aswhaganda | 200mg"
click at [363, 130] on div "Magnésio Treonato | 300mg" at bounding box center [398, 125] width 265 height 9
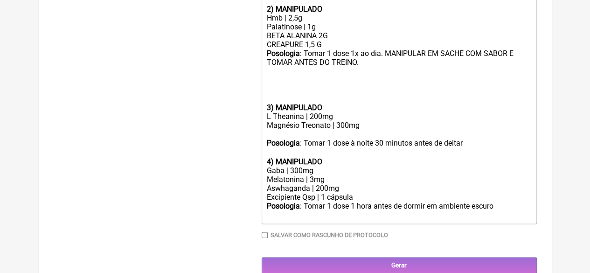
paste trix-editor "Melatonina | 3mg</div><div>Aswhaganda | 200mg"
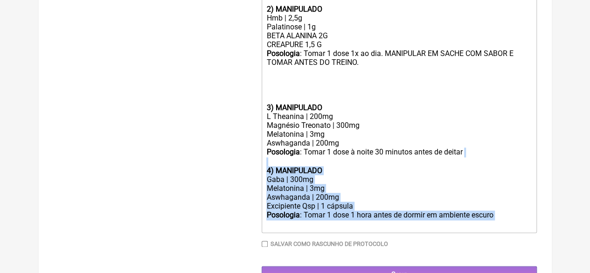
drag, startPoint x: 498, startPoint y: 230, endPoint x: 245, endPoint y: 178, distance: 258.7
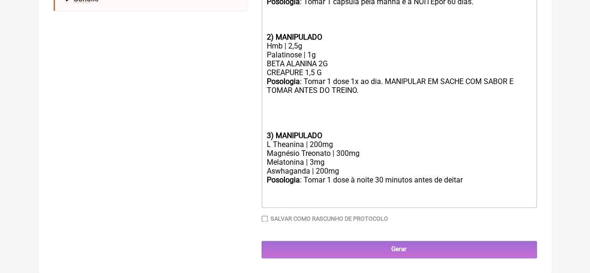
scroll to position [498, 0]
click at [266, 134] on strong "3) MANIPULADO" at bounding box center [294, 135] width 56 height 9
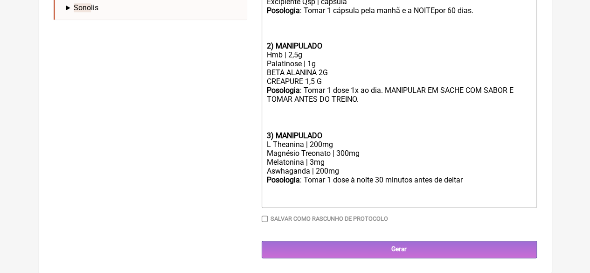
scroll to position [481, 0]
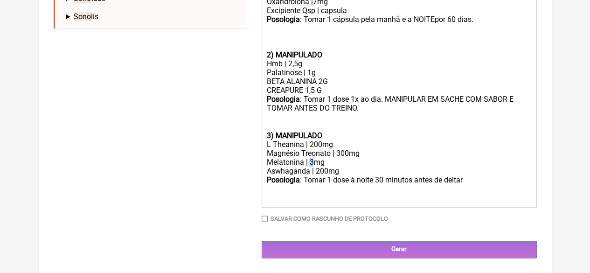
click at [310, 162] on div "Magnésio Treonato | 300mg Melatonina | 3mg" at bounding box center [398, 158] width 265 height 18
type trix-editor "<div><br><strong>1) MANIPULADO</strong></div><div>Oxandrolona |7mg</div><div>Ex…"
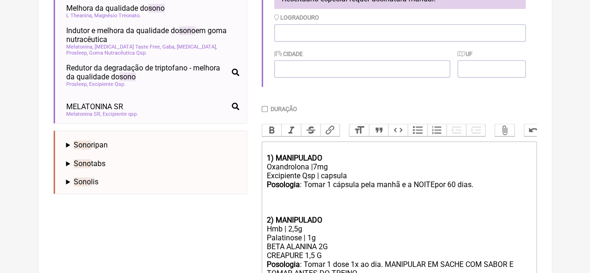
scroll to position [294, 0]
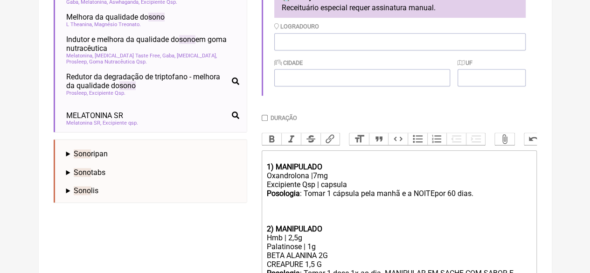
click at [263, 119] on input "Duração" at bounding box center [265, 118] width 6 height 6
checkbox input "true"
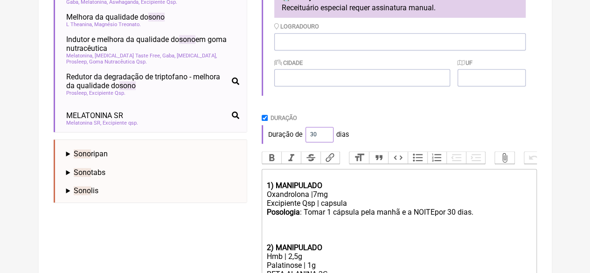
drag, startPoint x: 315, startPoint y: 135, endPoint x: 296, endPoint y: 145, distance: 21.7
click at [303, 139] on div "Duração de 30 dias" at bounding box center [399, 134] width 275 height 19
type input "60"
click at [406, 116] on div "Duração" at bounding box center [399, 117] width 275 height 7
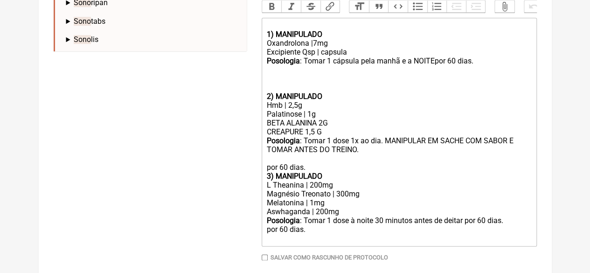
scroll to position [497, 0]
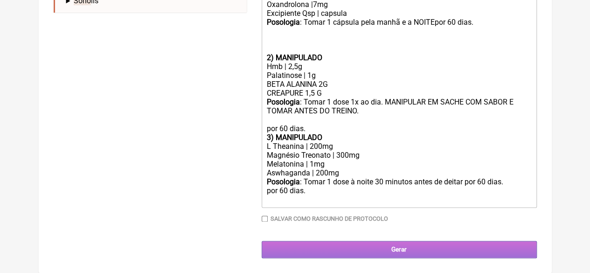
click at [381, 242] on input "Gerar" at bounding box center [399, 249] width 275 height 17
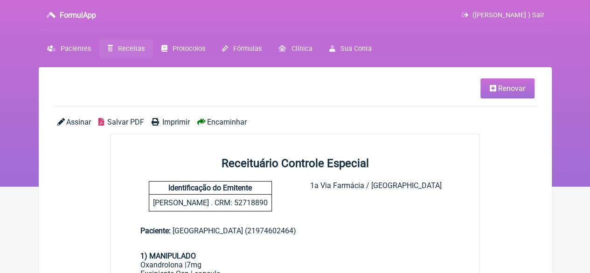
click at [166, 119] on span "Imprimir" at bounding box center [176, 122] width 28 height 9
click at [73, 49] on span "Pacientes" at bounding box center [76, 49] width 30 height 8
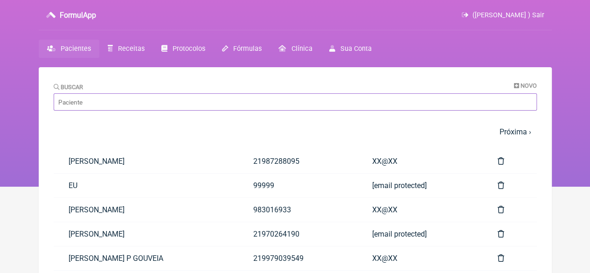
click at [239, 102] on input "Buscar" at bounding box center [296, 101] width 484 height 17
paste input "ANA CLAUDIA CRUZ TORRES CORREIA"
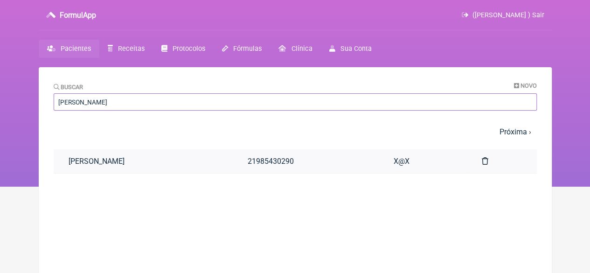
type input "ANA CLAUDIA CRUZ TORRES CORREIA"
click at [184, 156] on link "ANA CLAUDIA CRUZ TORRES CORREIA" at bounding box center [143, 161] width 179 height 24
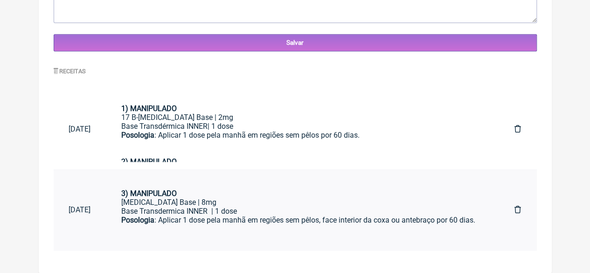
scroll to position [126, 0]
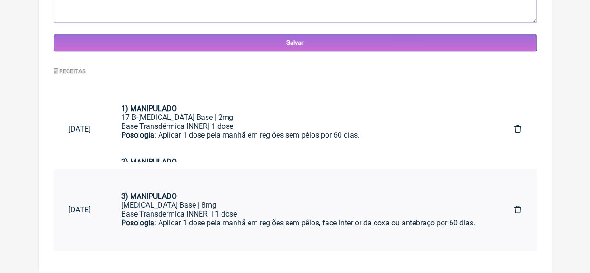
click at [209, 209] on div "Testosterona Base | 8mg" at bounding box center [303, 205] width 364 height 9
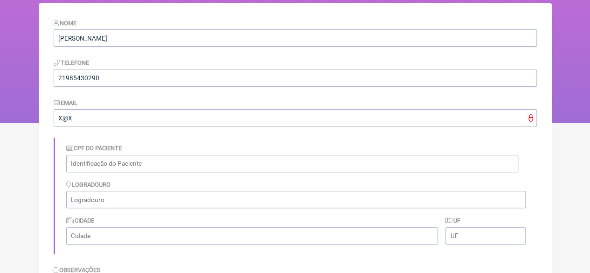
scroll to position [0, 0]
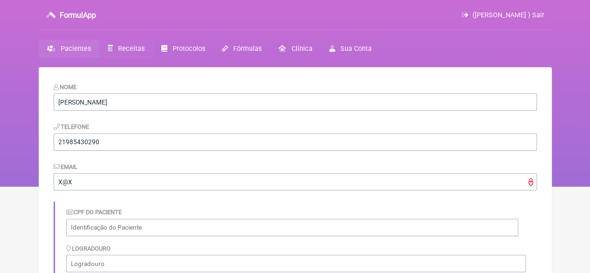
click at [123, 48] on span "Receitas" at bounding box center [131, 49] width 27 height 8
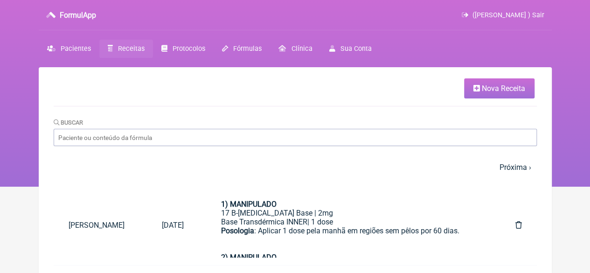
click at [485, 88] on span "Nova Receita" at bounding box center [503, 88] width 43 height 9
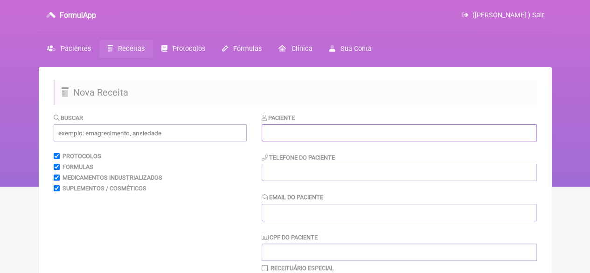
click at [298, 129] on input "text" at bounding box center [399, 132] width 275 height 17
paste input "SERGIO TORRES CORREIA"
type input "SERGIO TORRES CORREIA"
click at [278, 174] on input "tel" at bounding box center [399, 172] width 275 height 17
type input "21"
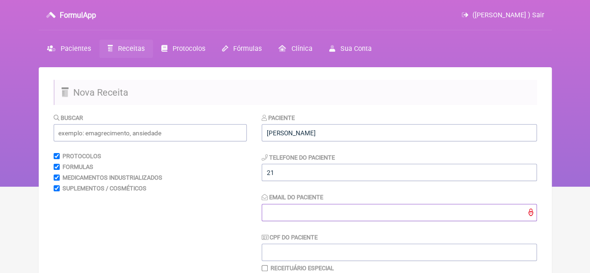
click at [287, 212] on input "Email do Paciente" at bounding box center [399, 212] width 275 height 17
type input "X@X"
click at [99, 136] on input "text" at bounding box center [150, 132] width 193 height 17
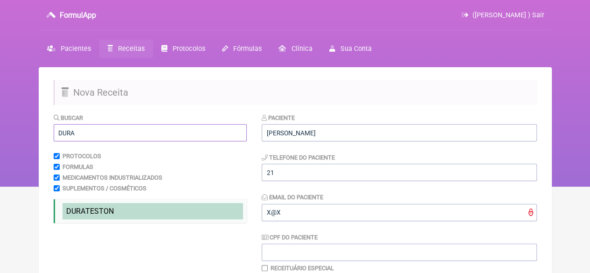
type input "DURA"
click at [100, 215] on span "DURA TESTON" at bounding box center [90, 211] width 48 height 9
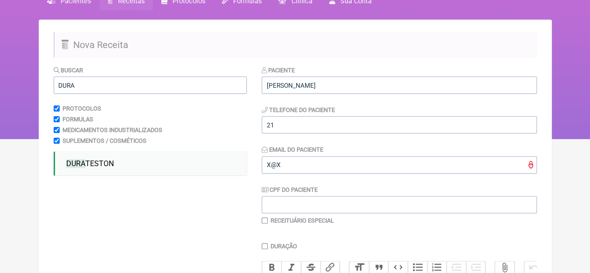
scroll to position [187, 0]
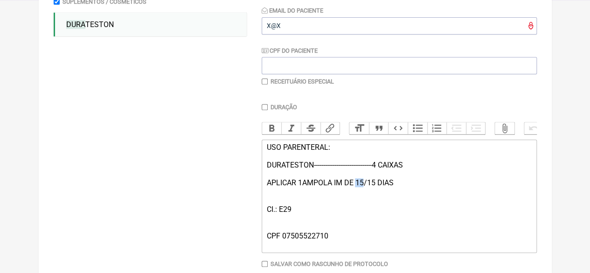
drag, startPoint x: 363, startPoint y: 191, endPoint x: 357, endPoint y: 191, distance: 6.5
click at [357, 191] on div "USO PARENTERAL: DURATESTON-------------------------------4 CAIXAS APLICAR 1AMPO…" at bounding box center [398, 196] width 265 height 106
drag, startPoint x: 377, startPoint y: 190, endPoint x: 369, endPoint y: 191, distance: 8.4
click at [369, 191] on div "USO PARENTERAL: DURATESTON-------------------------------4 CAIXAS APLICAR 1AMPO…" at bounding box center [398, 196] width 265 height 106
type trix-editor "<div>USO PARENTERAL:<br><br>DURATESTON-------------------------------4 CAIXAS&n…"
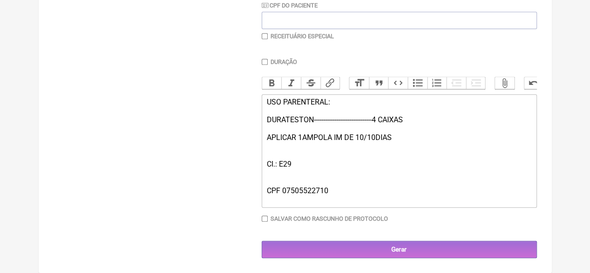
scroll to position [241, 0]
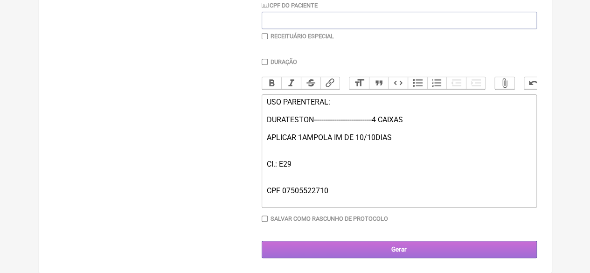
click at [367, 247] on input "Gerar" at bounding box center [399, 249] width 275 height 17
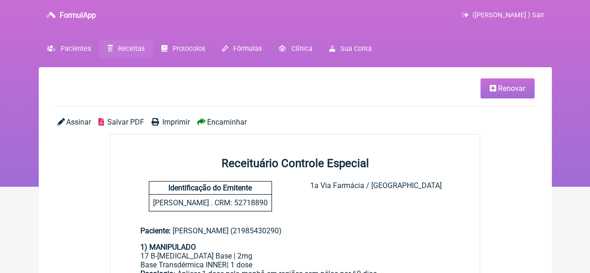
click at [512, 90] on span "Renovar" at bounding box center [511, 88] width 27 height 9
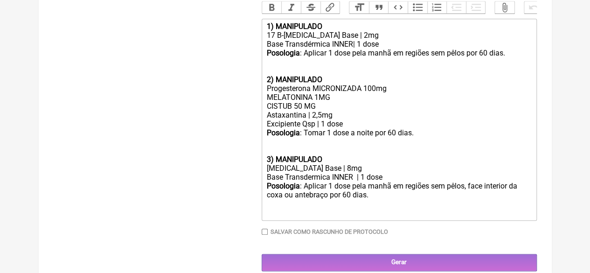
scroll to position [451, 0]
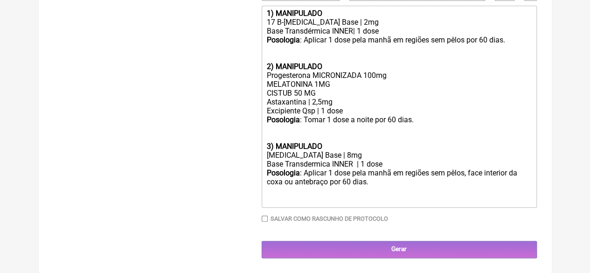
click at [384, 189] on div "Posologia : Aplicar 1 dose pela manhã em regiões sem pêlos, face interior da co…" at bounding box center [398, 185] width 265 height 35
type trix-editor "<div><strong>1) MANIPULADO</strong></div><div>17 B-Estradiol Base | 2mg</div><d…"
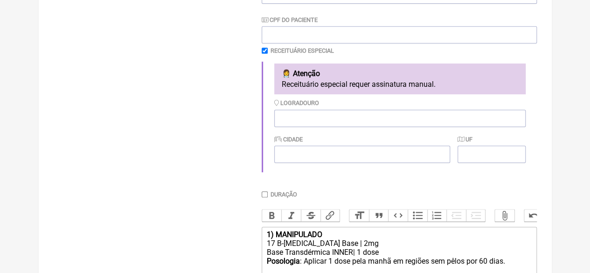
scroll to position [31, 0]
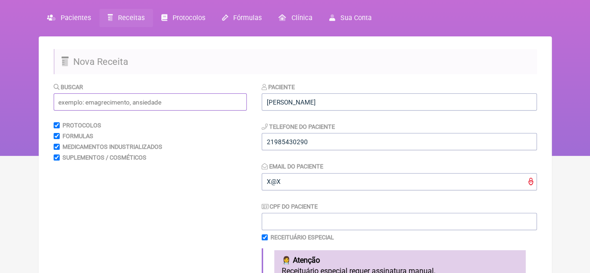
click at [84, 98] on input "text" at bounding box center [150, 101] width 193 height 17
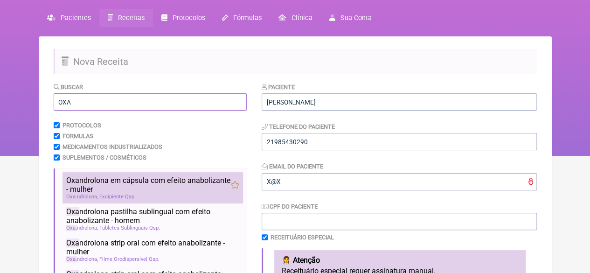
type input "OXA"
click at [111, 181] on span "Oxa ndrolona em cápsula com efeito anabolizante - mulher" at bounding box center [148, 185] width 165 height 18
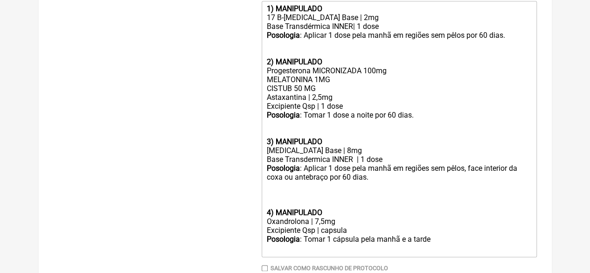
scroll to position [465, 0]
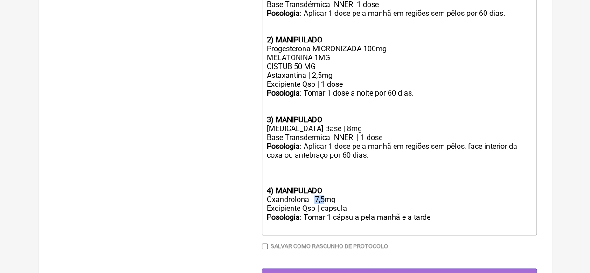
drag, startPoint x: 324, startPoint y: 209, endPoint x: 314, endPoint y: 212, distance: 10.8
click at [314, 204] on div "Oxandrolona | 7,5mg" at bounding box center [398, 199] width 265 height 9
click at [435, 231] on div "Posologia : Tomar 1 cápsula pela manhã e a tarde ㅤ" at bounding box center [398, 222] width 265 height 19
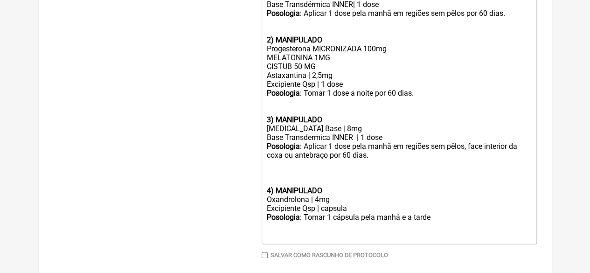
type trix-editor "<div><strong>1) MANIPULADO</strong></div><div>17 B-Estradiol Base | 2mg</div><d…"
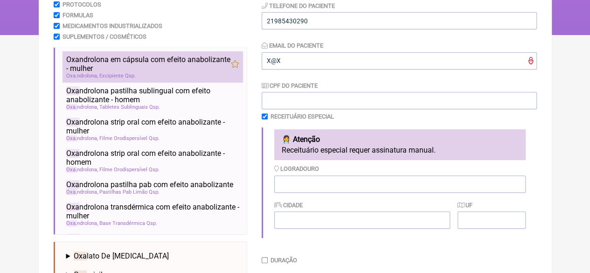
scroll to position [45, 0]
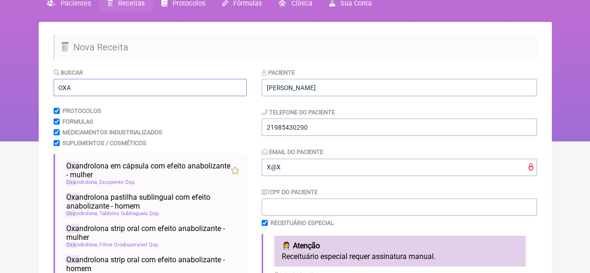
drag, startPoint x: 75, startPoint y: 91, endPoint x: 37, endPoint y: 91, distance: 37.3
click at [38, 90] on div "FormulApp (Flavio Caldas Caetano ) Sair Pacientes Receitas Protocolos Fórmulas …" at bounding box center [295, 48] width 590 height 187
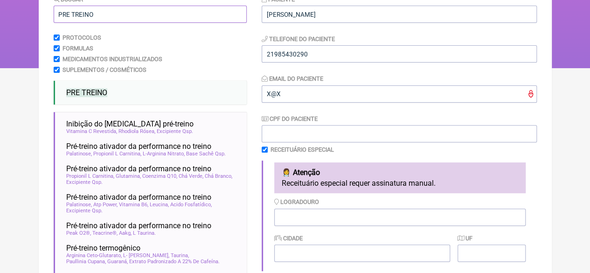
scroll to position [139, 0]
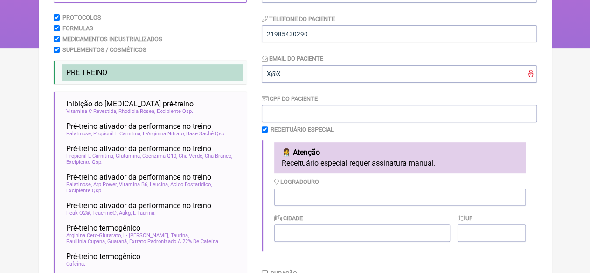
type input "PRE TREINO"
click at [77, 70] on span "PRE TREINO" at bounding box center [86, 72] width 41 height 9
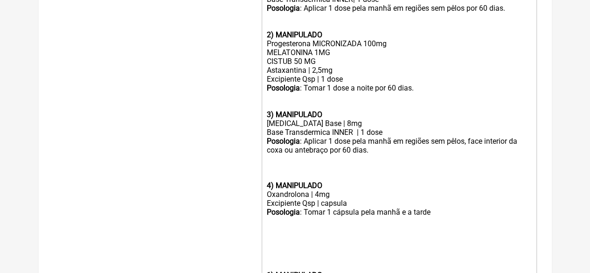
scroll to position [642, 0]
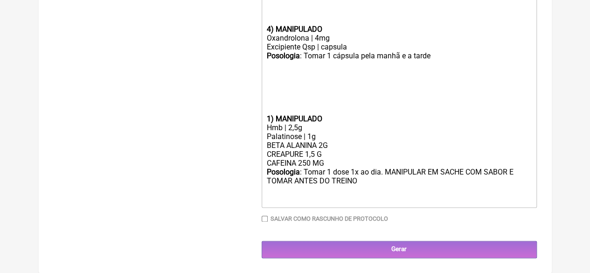
drag, startPoint x: 328, startPoint y: 162, endPoint x: 259, endPoint y: 164, distance: 68.6
drag, startPoint x: 270, startPoint y: 116, endPoint x: 261, endPoint y: 116, distance: 8.9
click at [262, 116] on trix-editor "1) MANIPULADO 17 B-Estradiol Base | 2mg Base Transdérmica INNER| 1 dose Posolog…" at bounding box center [399, 13] width 275 height 390
click at [266, 114] on trix-editor "1) MANIPULADO 17 B-Estradiol Base | 2mg Base Transdérmica INNER| 1 dose Posolog…" at bounding box center [399, 13] width 275 height 390
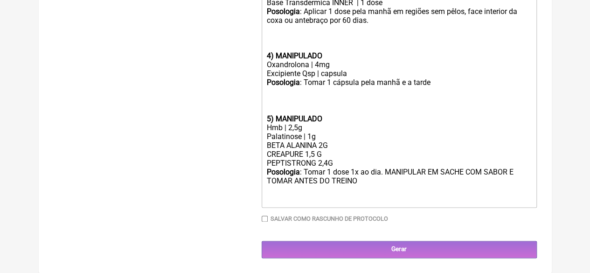
scroll to position [606, 0]
type trix-editor "<div><strong>1) MANIPULADO</strong></div><div>17 B-Estradiol Base | 2mg</div><d…"
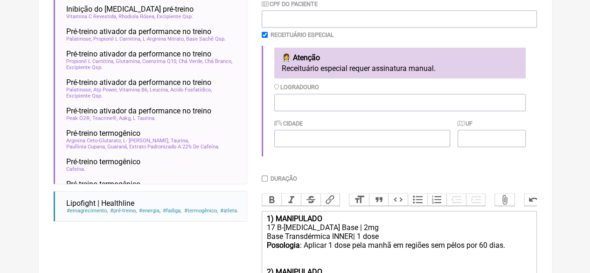
scroll to position [232, 0]
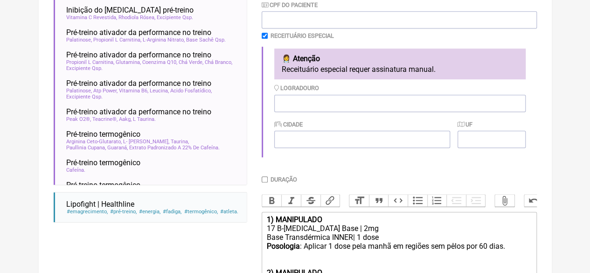
click at [265, 182] on input "Duração" at bounding box center [265, 179] width 6 height 6
checkbox input "true"
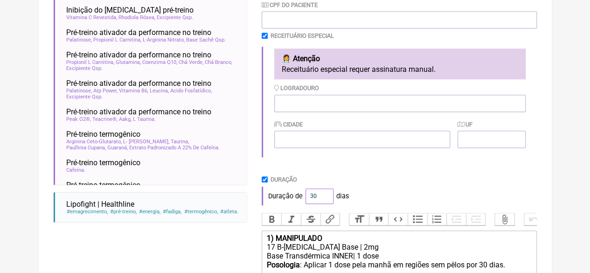
drag, startPoint x: 317, startPoint y: 196, endPoint x: 303, endPoint y: 196, distance: 14.5
click at [303, 196] on div "Duração de 30 dias" at bounding box center [399, 196] width 275 height 19
type input "60"
click at [329, 180] on div "Duração" at bounding box center [399, 179] width 275 height 7
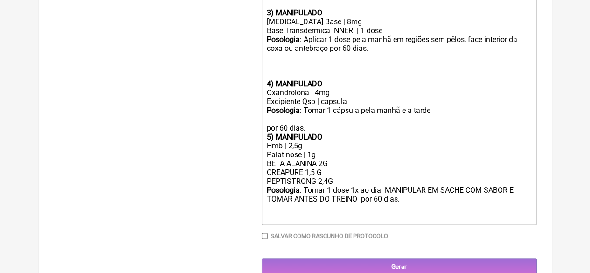
scroll to position [606, 0]
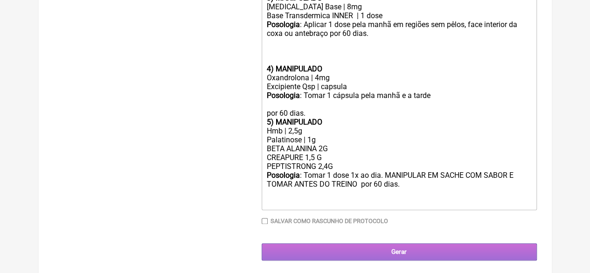
drag, startPoint x: 366, startPoint y: 266, endPoint x: 344, endPoint y: 263, distance: 21.7
click at [366, 260] on input "Gerar" at bounding box center [399, 251] width 275 height 17
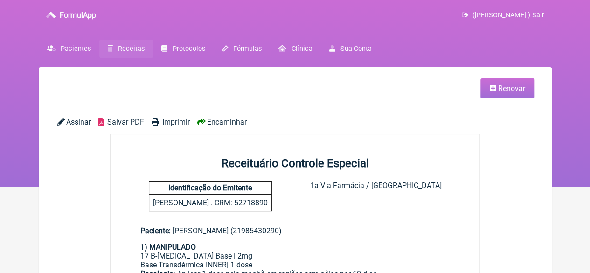
click at [174, 123] on span "Imprimir" at bounding box center [176, 122] width 28 height 9
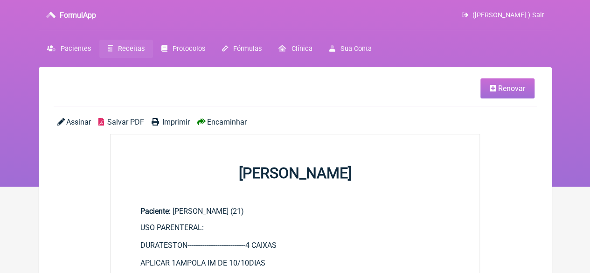
click at [168, 118] on span "Imprimir" at bounding box center [176, 122] width 28 height 9
click at [504, 87] on span "Renovar" at bounding box center [511, 88] width 27 height 9
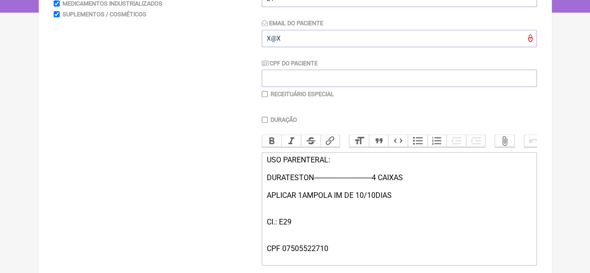
scroll to position [187, 0]
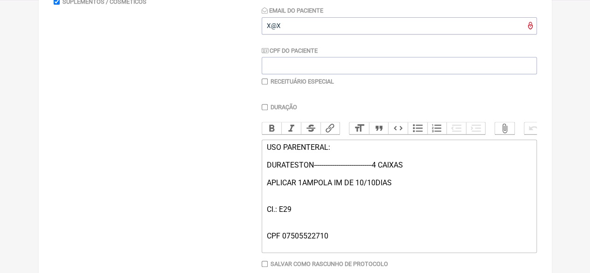
click at [266, 81] on input "checkbox" at bounding box center [265, 81] width 6 height 6
checkbox input "true"
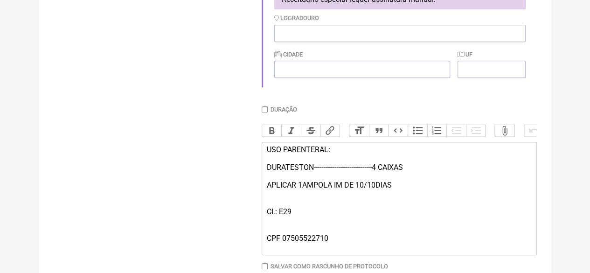
scroll to position [360, 0]
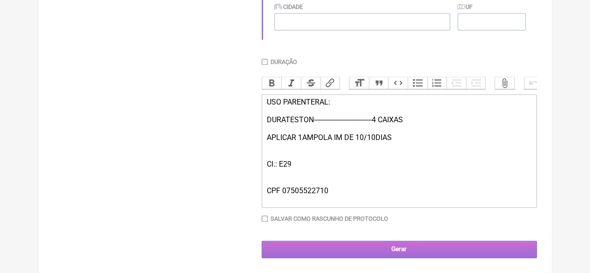
click at [378, 249] on input "Gerar" at bounding box center [399, 249] width 275 height 17
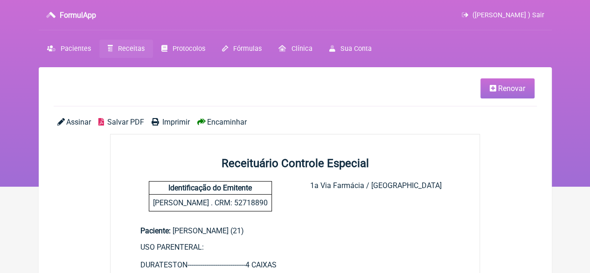
click at [172, 119] on span "Imprimir" at bounding box center [176, 122] width 28 height 9
click at [501, 87] on span "Renovar" at bounding box center [511, 88] width 27 height 9
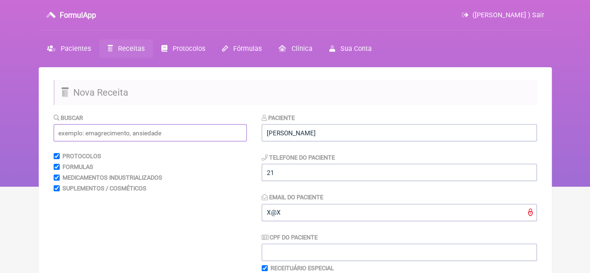
click at [178, 136] on input "text" at bounding box center [150, 132] width 193 height 17
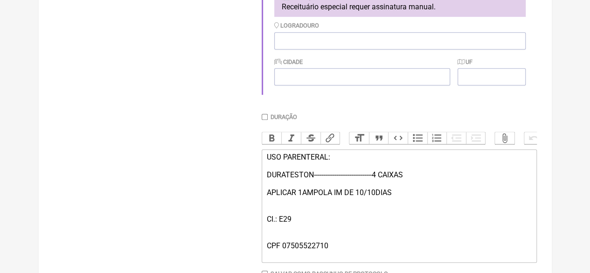
scroll to position [360, 0]
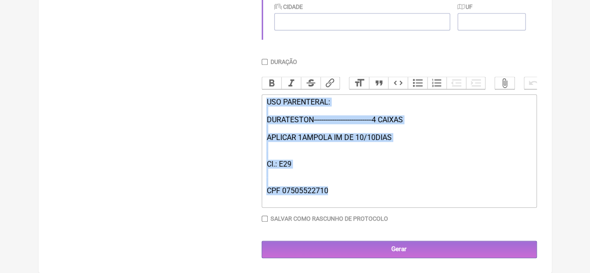
drag, startPoint x: 335, startPoint y: 191, endPoint x: 261, endPoint y: 102, distance: 116.3
click at [261, 102] on form "Buscar Protocolos Formulas Medicamentos Industrializados Suplementos / Cosmétic…" at bounding box center [296, 10] width 484 height 495
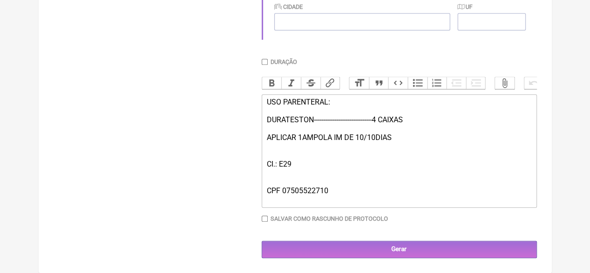
type trix-editor "<div><br><br></div>"
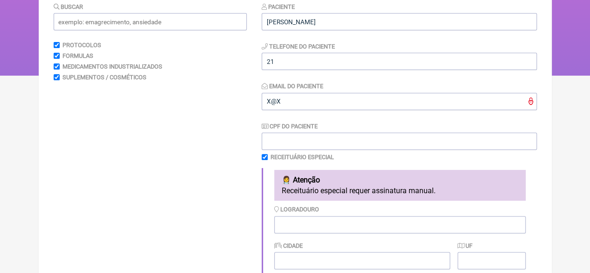
scroll to position [77, 0]
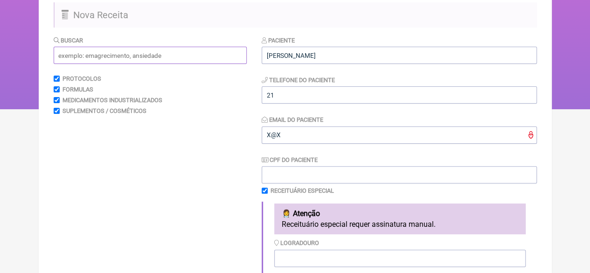
click at [107, 57] on input "text" at bounding box center [150, 55] width 193 height 17
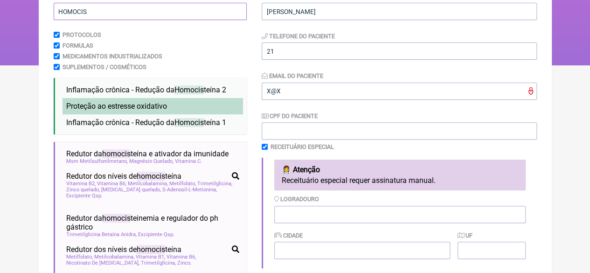
scroll to position [124, 0]
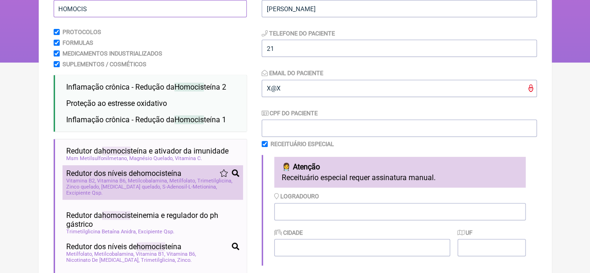
type input "HOMOCIS"
click at [145, 186] on div "Vitamina B2 Vitamina B6 Metilcobalamina Metilfolato Trimetilglicina Zinco quela…" at bounding box center [152, 187] width 173 height 18
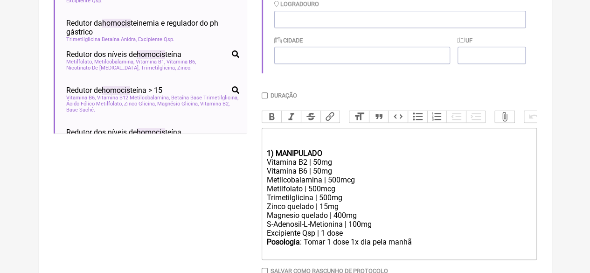
scroll to position [379, 0]
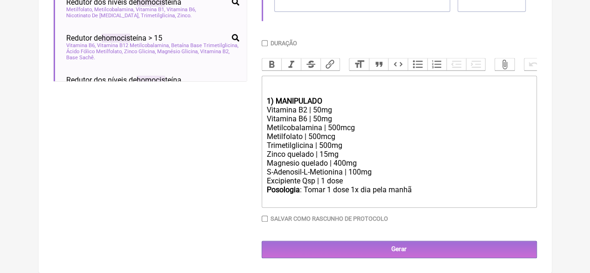
click at [265, 40] on input "Duração" at bounding box center [265, 43] width 6 height 6
checkbox input "true"
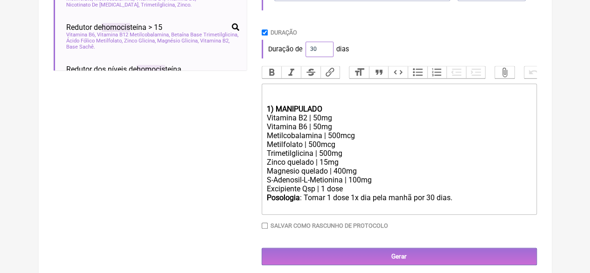
drag, startPoint x: 320, startPoint y: 45, endPoint x: 302, endPoint y: 37, distance: 19.4
click at [306, 49] on input "30" at bounding box center [320, 49] width 28 height 15
type input "60"
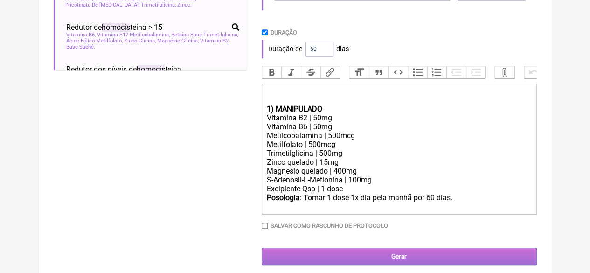
click at [412, 261] on input "Gerar" at bounding box center [399, 256] width 275 height 17
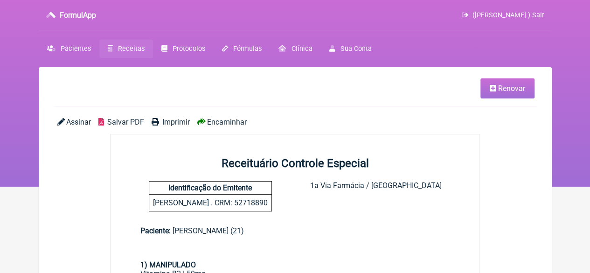
click at [177, 124] on span "Imprimir" at bounding box center [176, 122] width 28 height 9
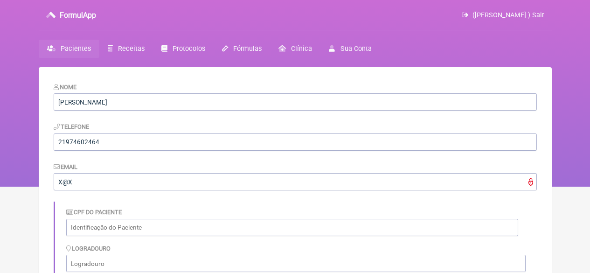
scroll to position [411, 0]
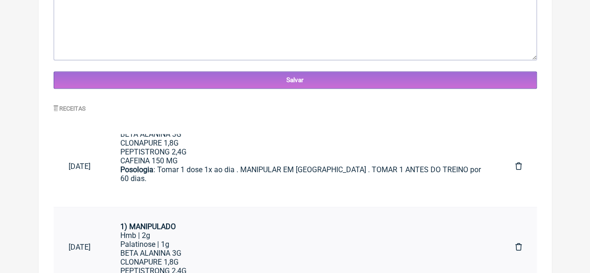
scroll to position [25, 0]
